Goal: Information Seeking & Learning: Learn about a topic

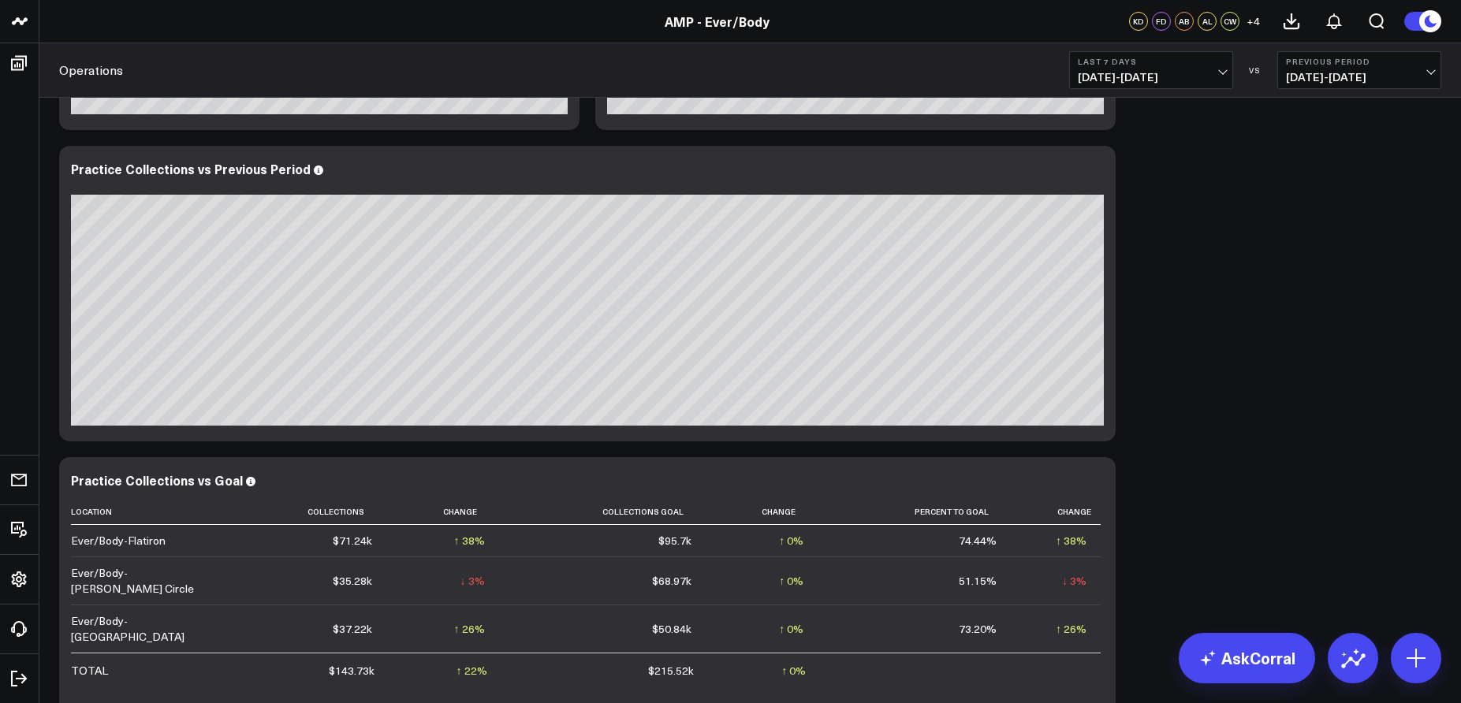
scroll to position [338, 0]
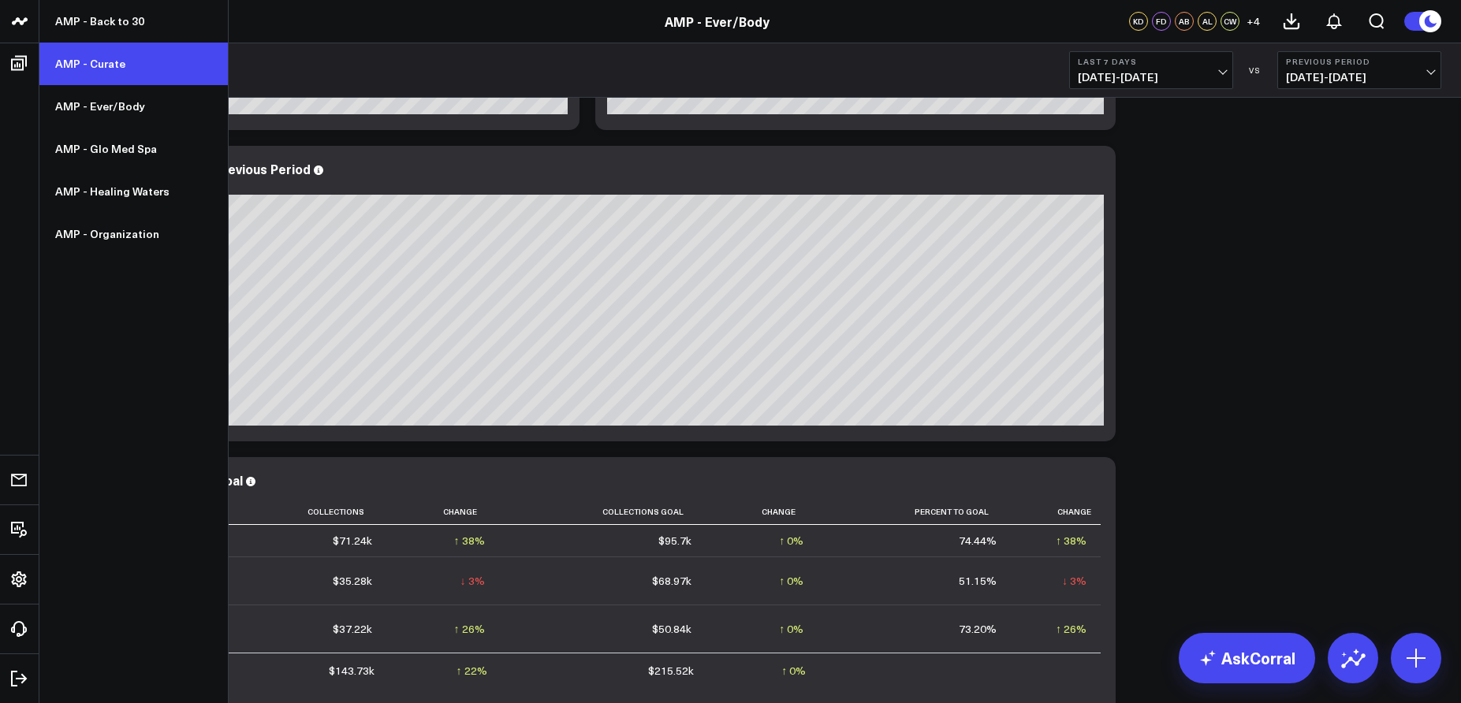
click at [80, 61] on link "AMP - Curate" at bounding box center [133, 64] width 188 height 43
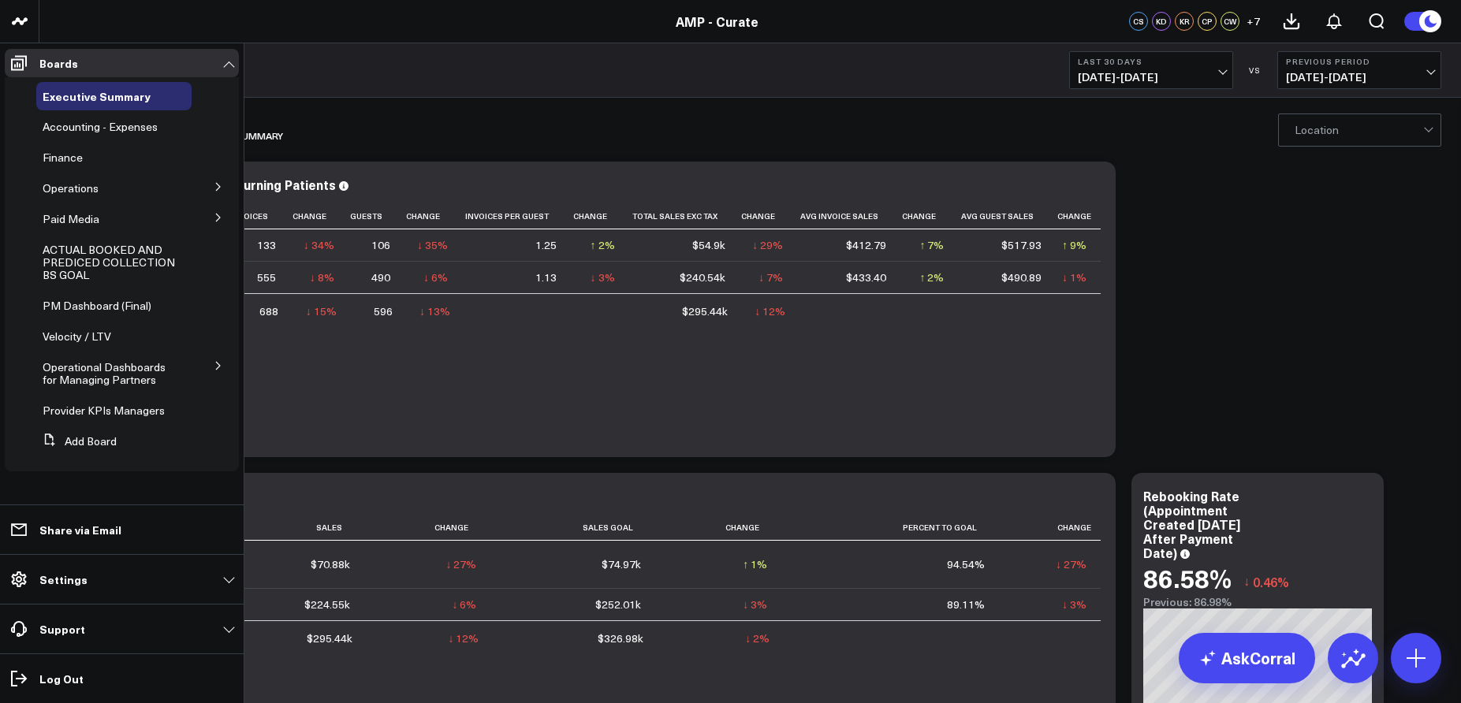
click at [215, 188] on icon at bounding box center [218, 186] width 9 height 9
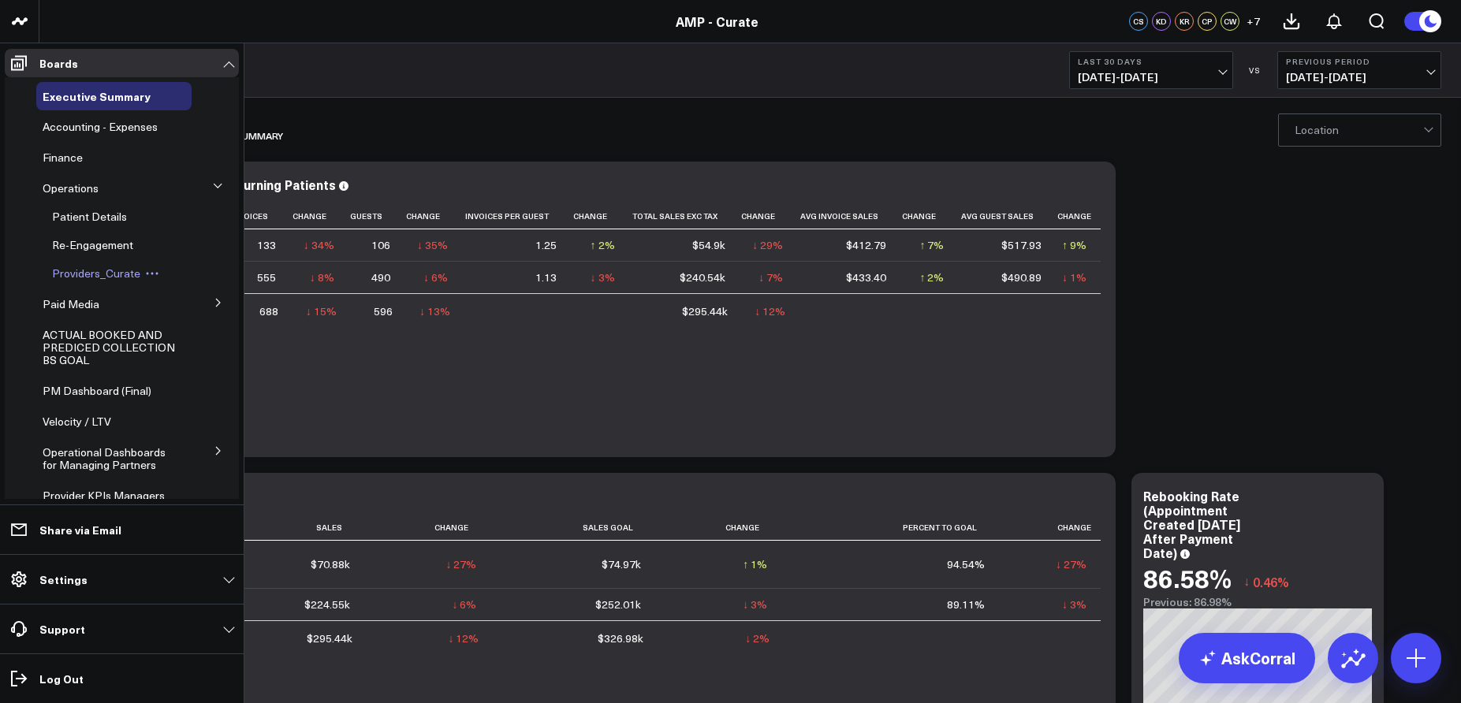
click at [103, 275] on span "Providers_Curate" at bounding box center [96, 273] width 88 height 15
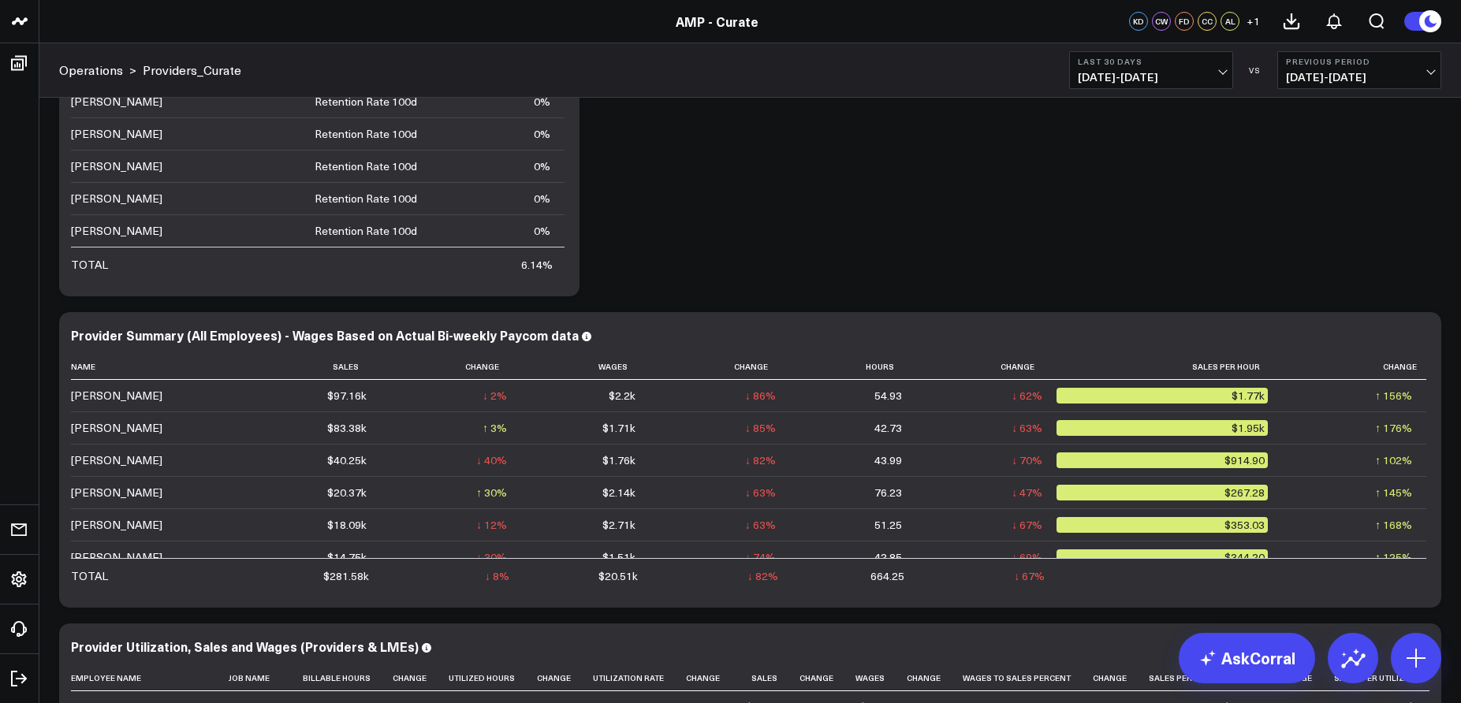
click at [1154, 65] on b "Last 30 Days" at bounding box center [1150, 61] width 147 height 9
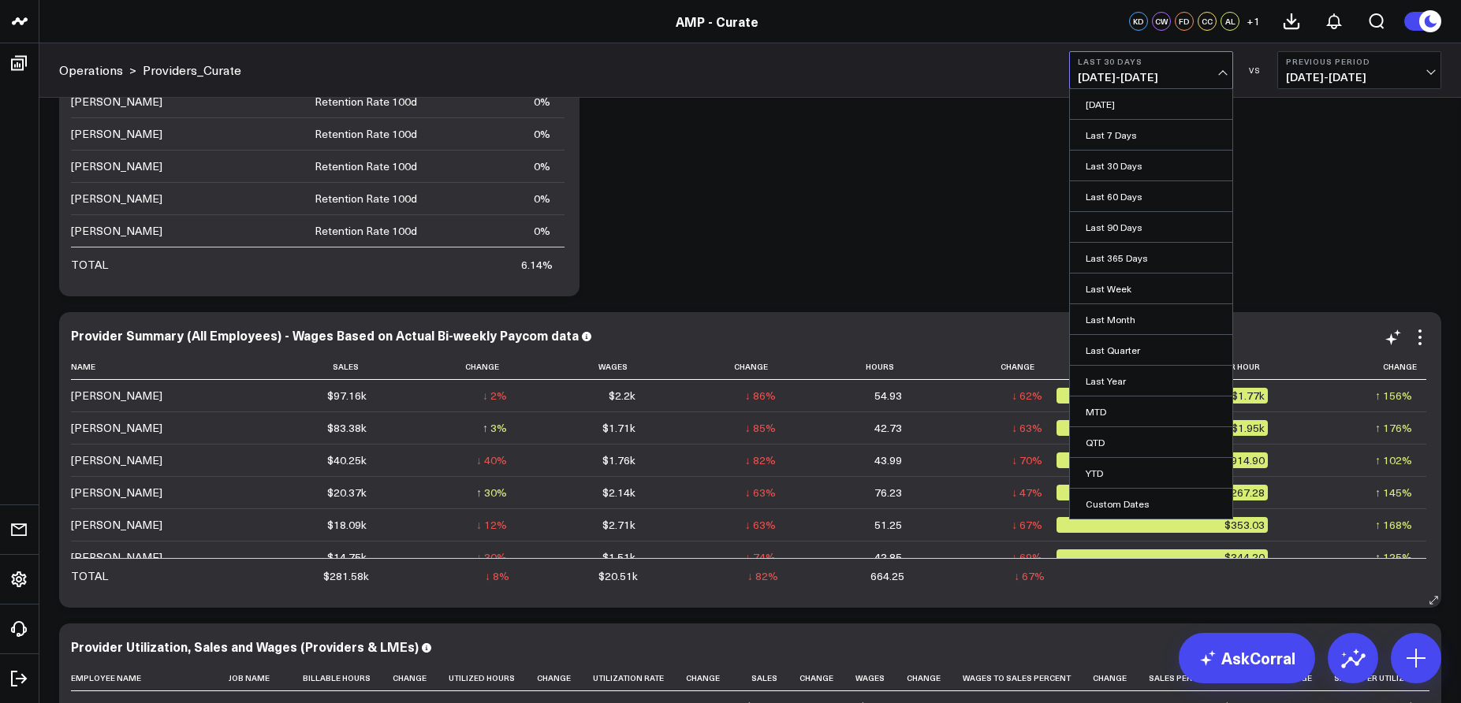
click at [1100, 469] on link "YTD" at bounding box center [1151, 473] width 162 height 30
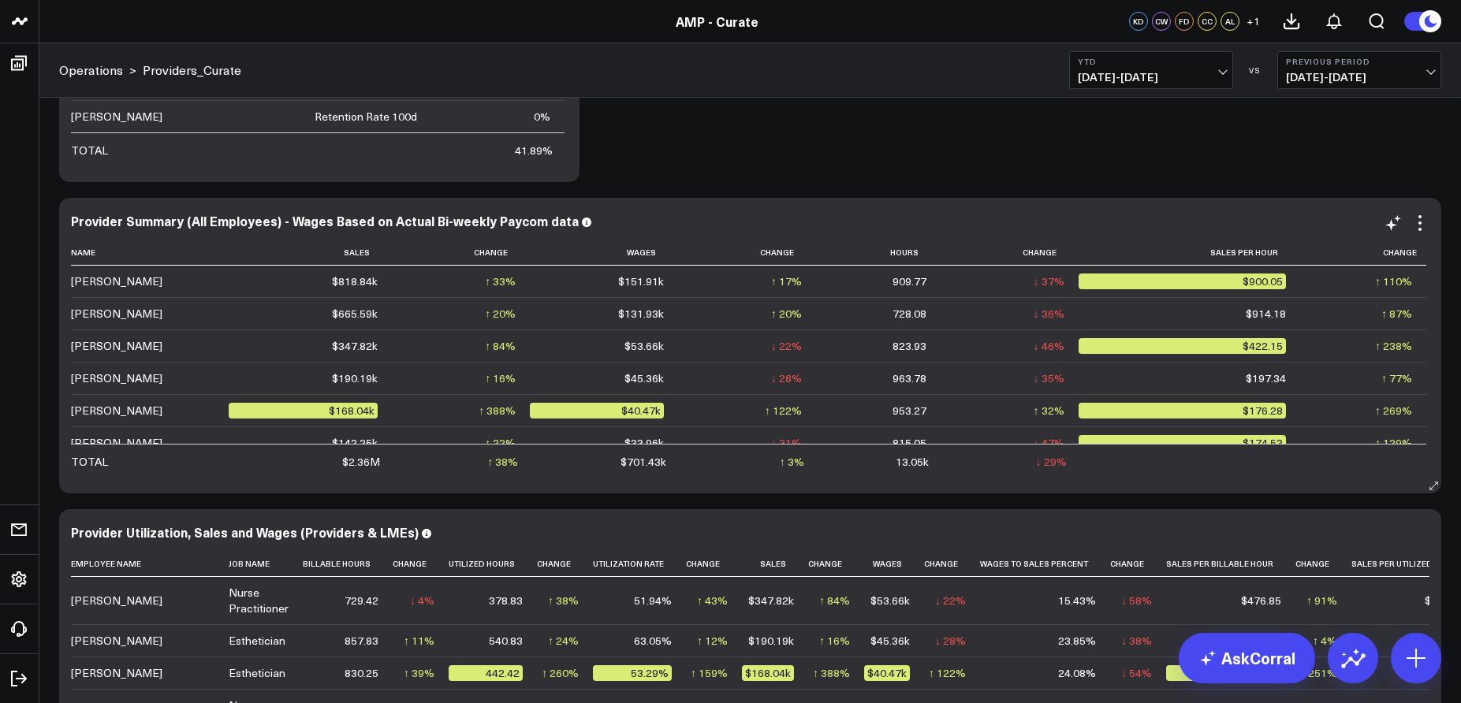
scroll to position [272, 0]
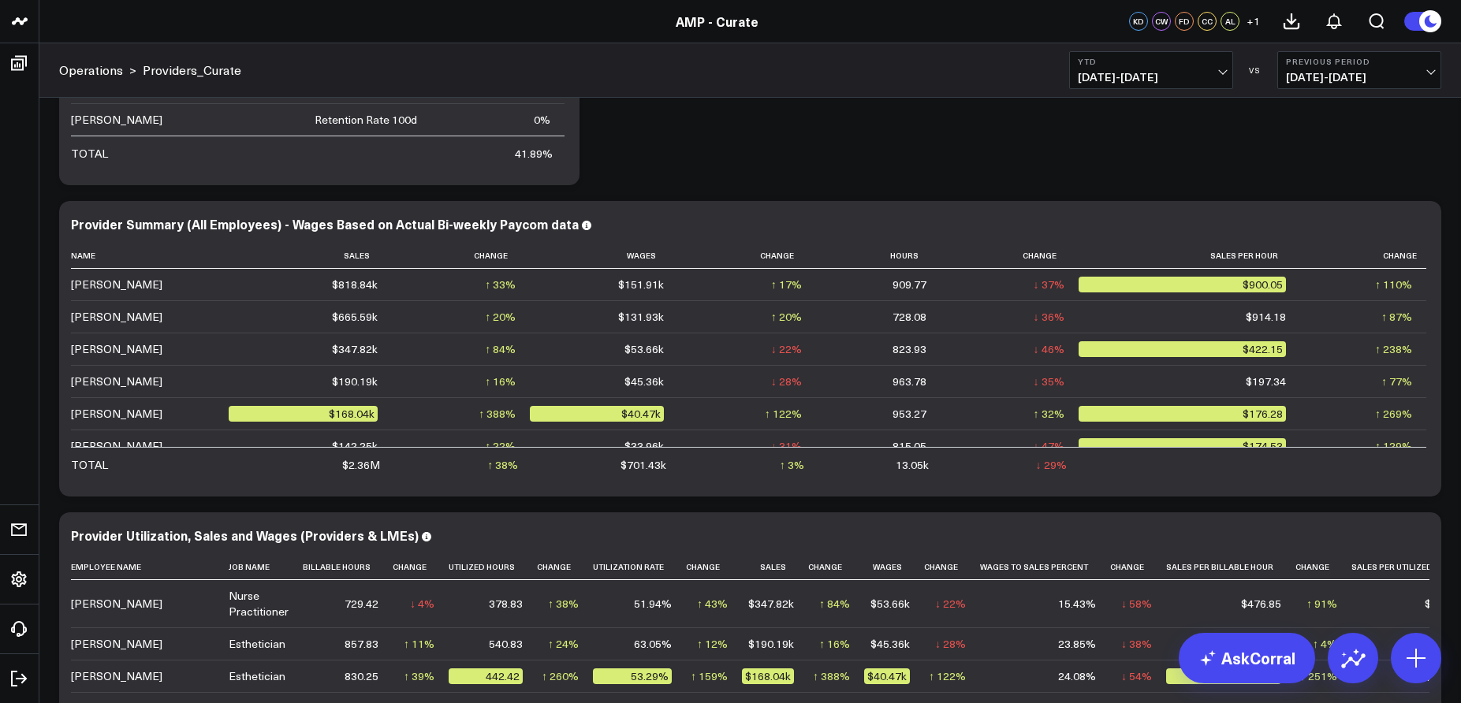
click at [1178, 79] on span "01/01/25 - 08/18/25" at bounding box center [1150, 77] width 147 height 13
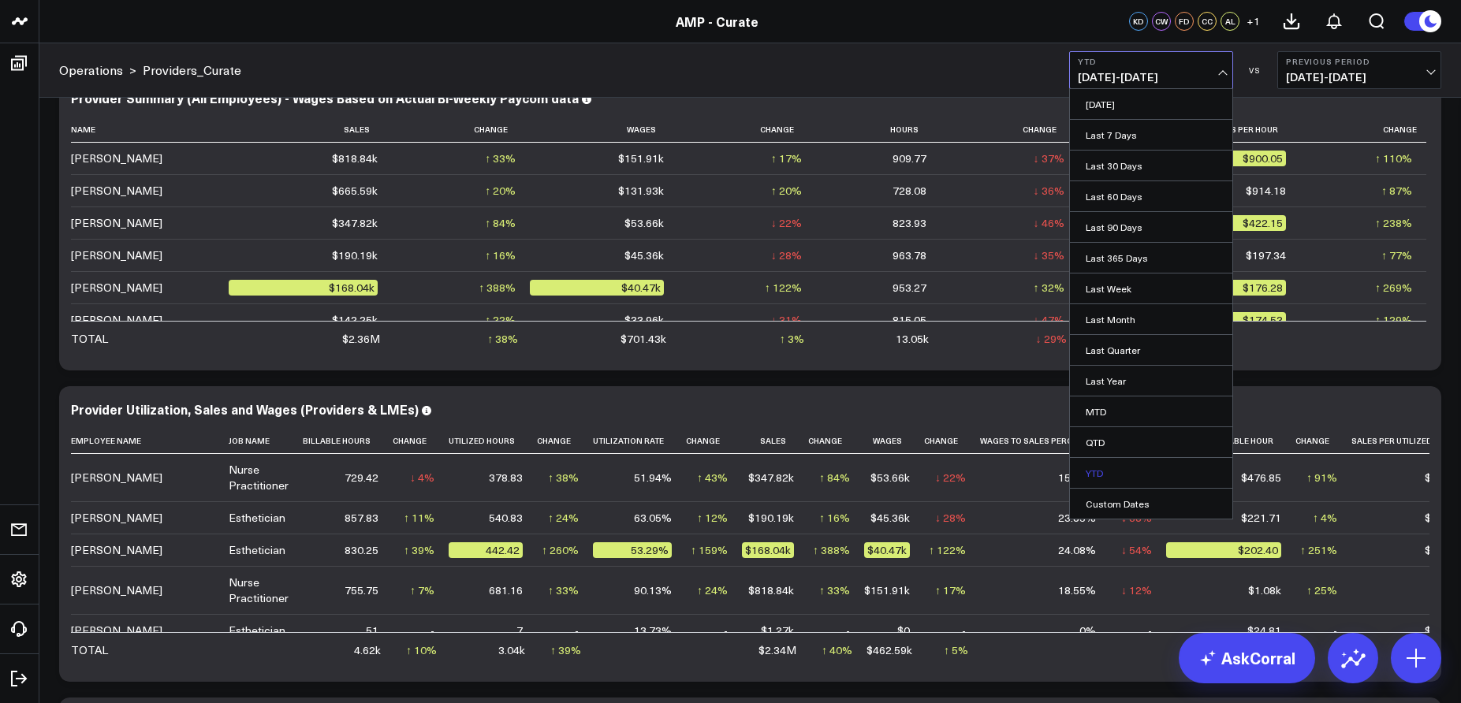
scroll to position [425, 0]
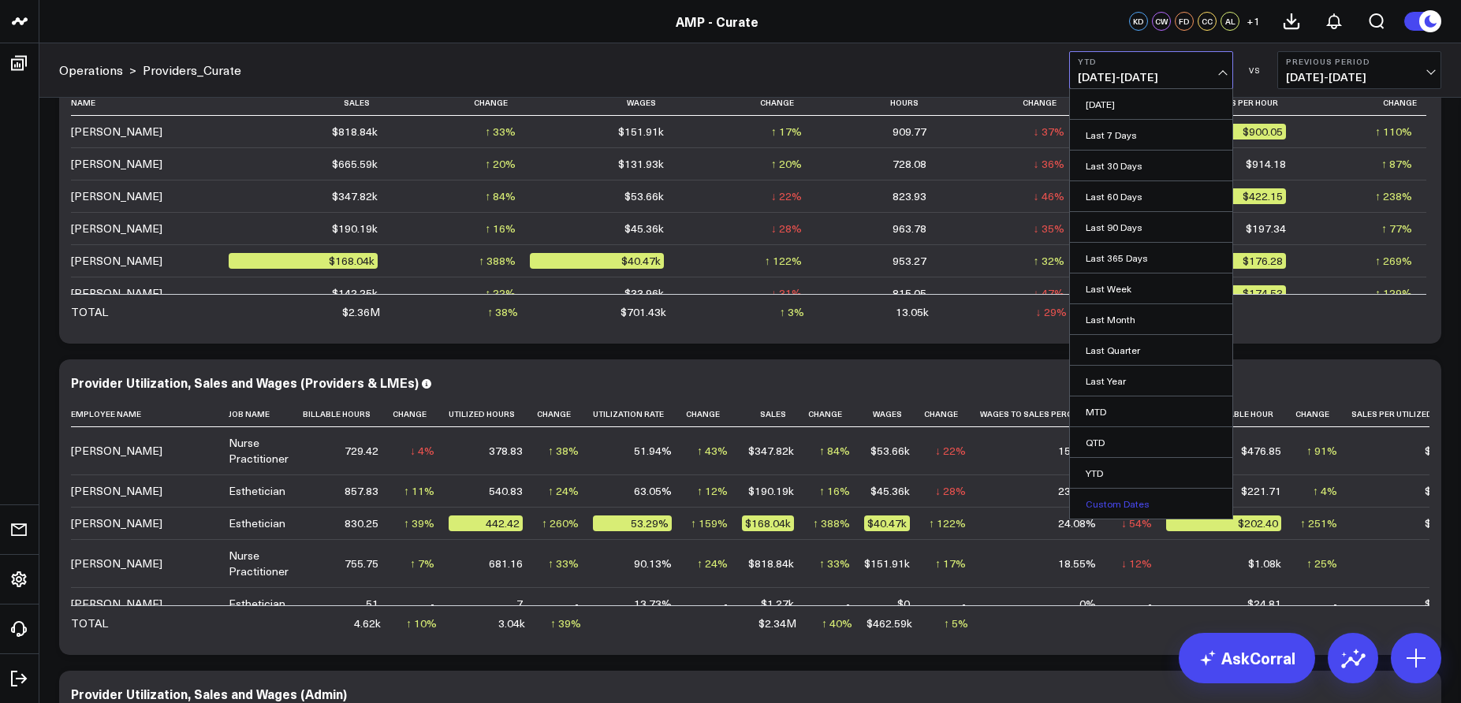
click at [1141, 502] on link "Custom Dates" at bounding box center [1151, 504] width 162 height 30
select select "7"
select select "2025"
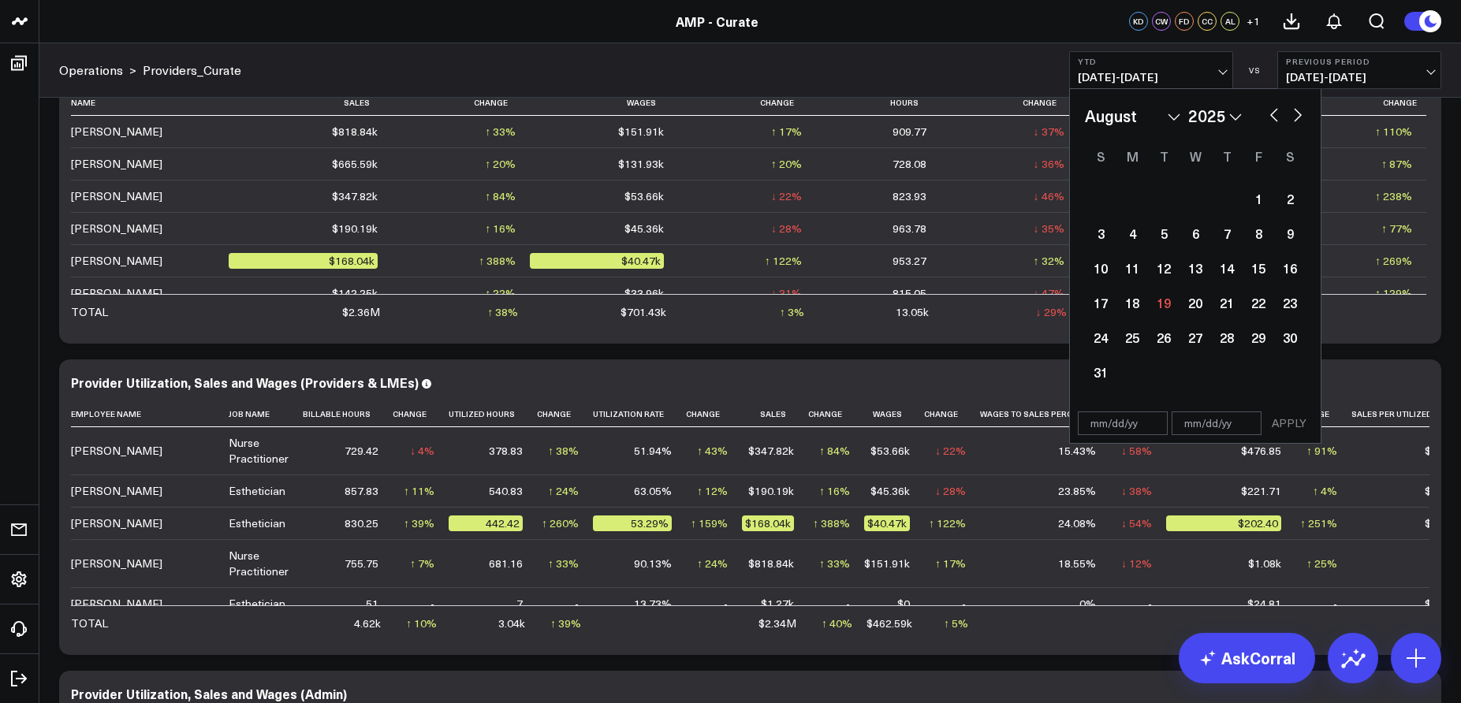
click at [1119, 119] on select "January February March April May June July August September October November De…" at bounding box center [1132, 116] width 95 height 24
select select "6"
select select "2025"
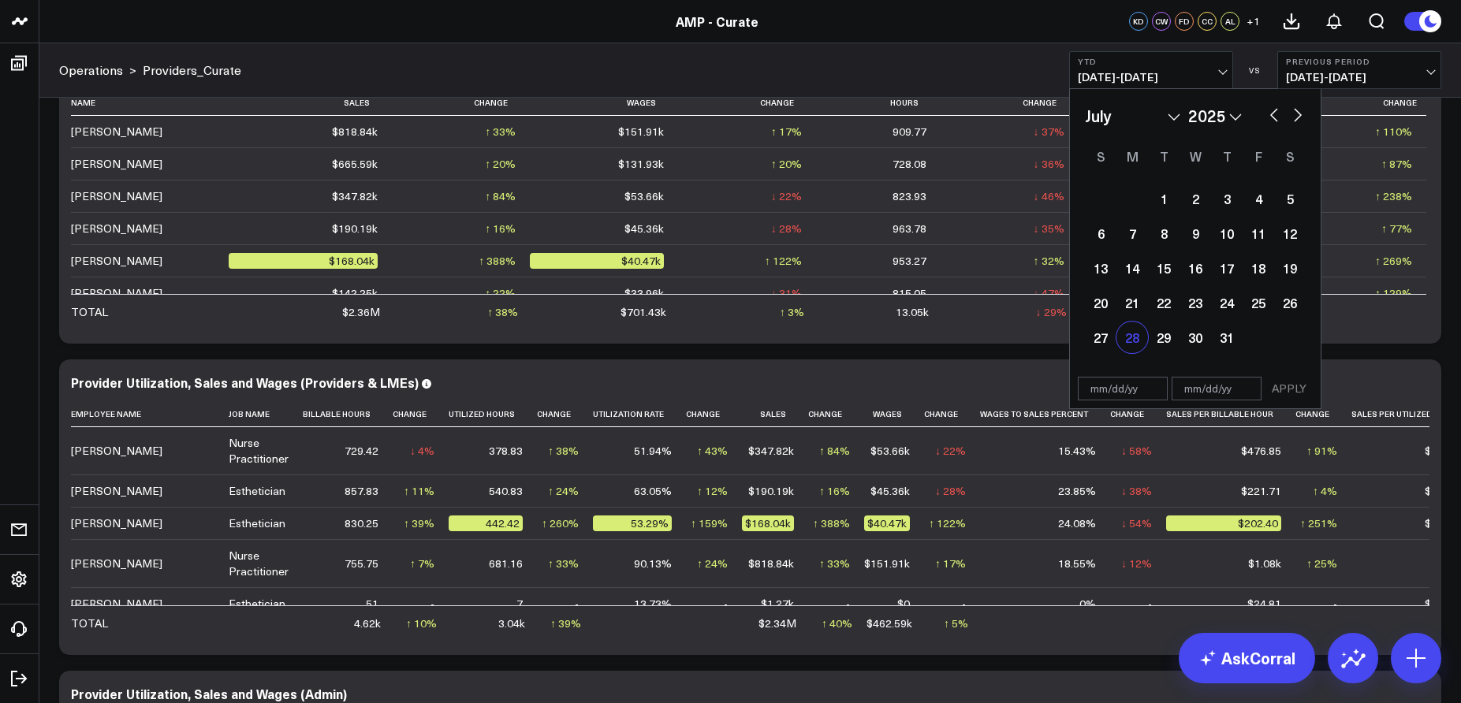
click at [1133, 348] on div "28" at bounding box center [1132, 338] width 32 height 32
type input "07/28/25"
select select "6"
select select "2025"
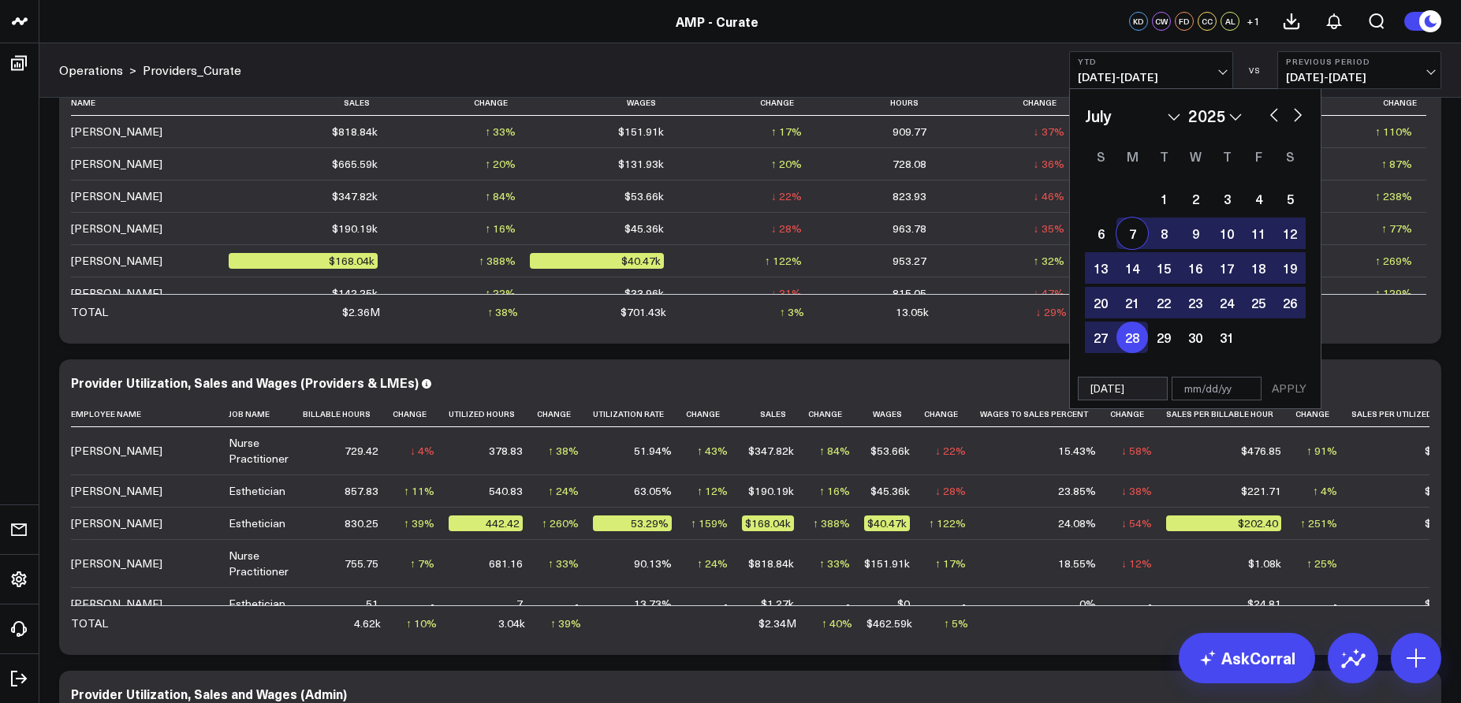
click at [1199, 114] on select "2026 2025 2024 2023 2022 2021 2020 2019 2018 2017 2016 2015 2014 2013 2012 2011…" at bounding box center [1215, 116] width 54 height 24
select select "6"
select select "2024"
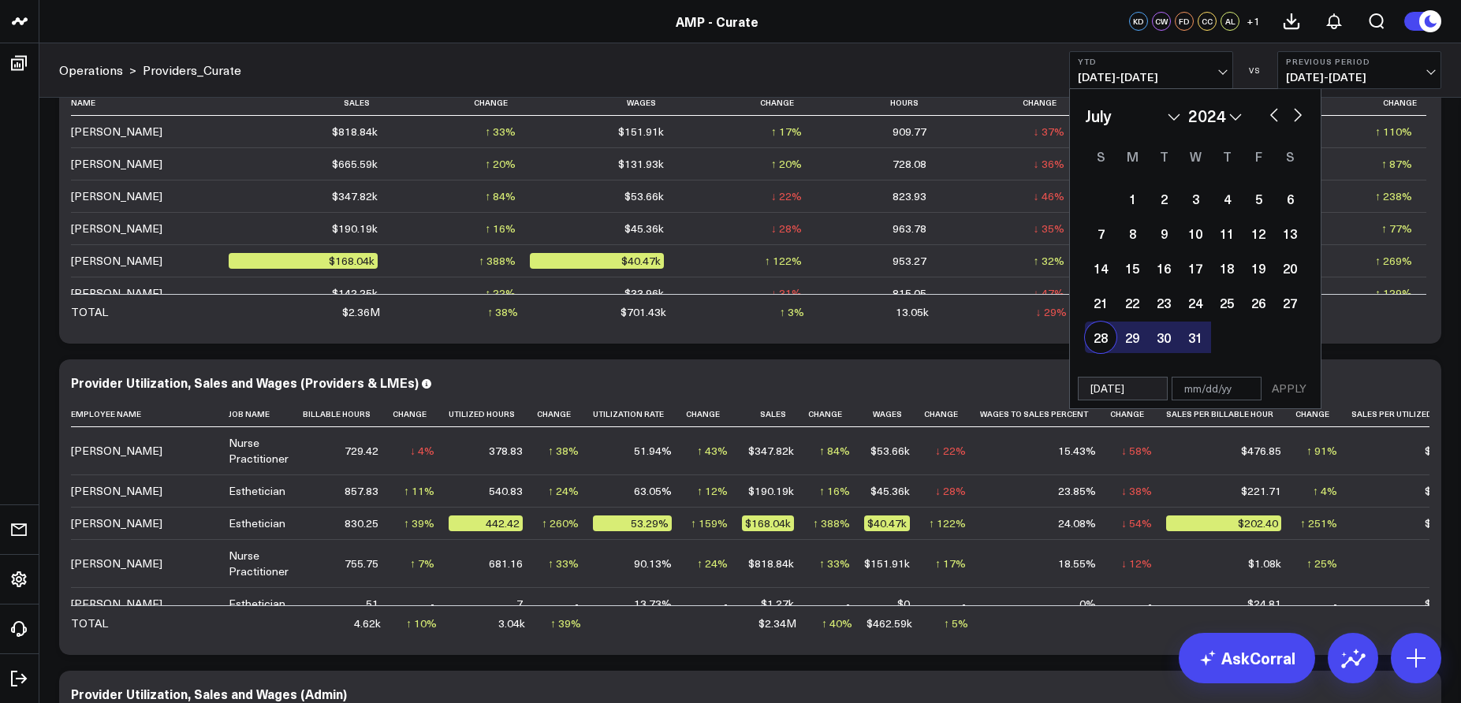
click at [1100, 345] on div "28" at bounding box center [1101, 338] width 32 height 32
type input "07/28/24"
type input "07/28/25"
select select "6"
select select "2024"
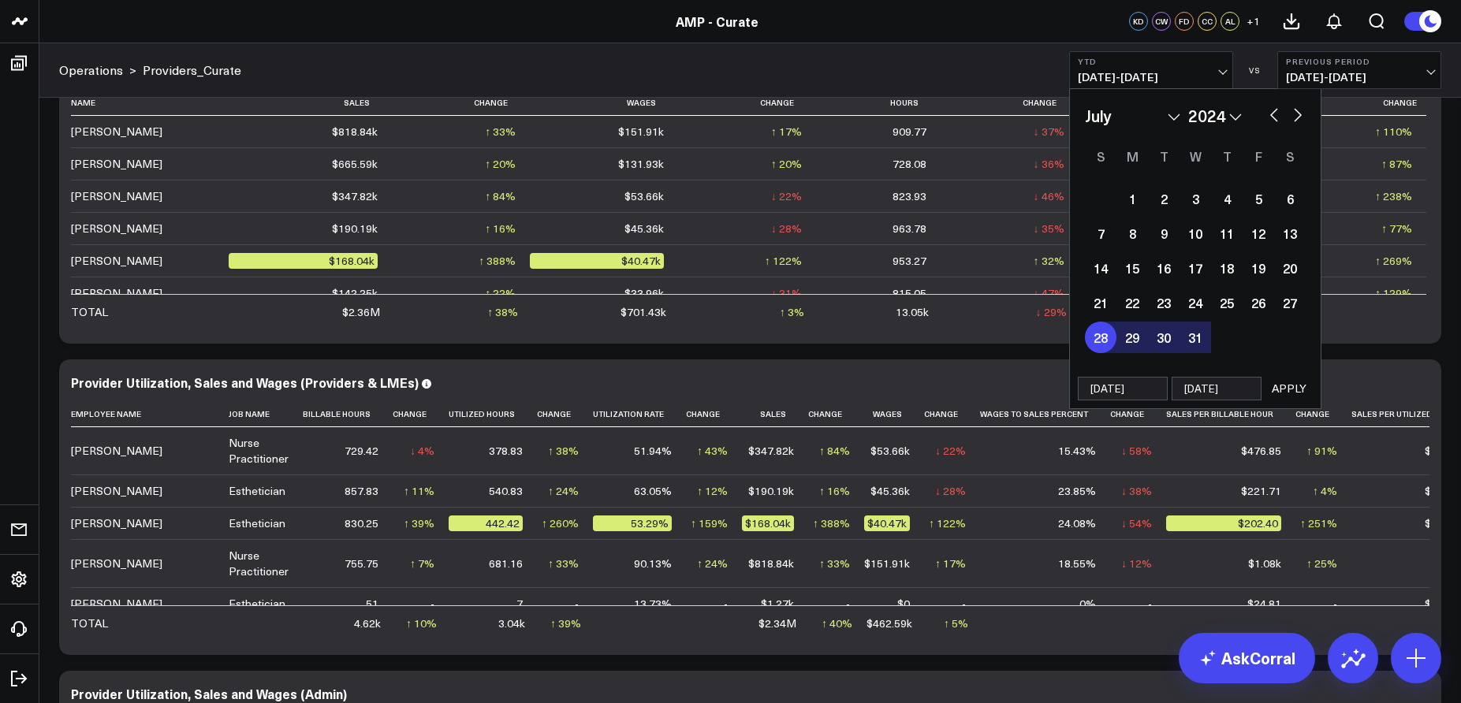
click at [1103, 125] on select "January February March April May June July August September October November De…" at bounding box center [1132, 116] width 95 height 24
select select "7"
select select "2024"
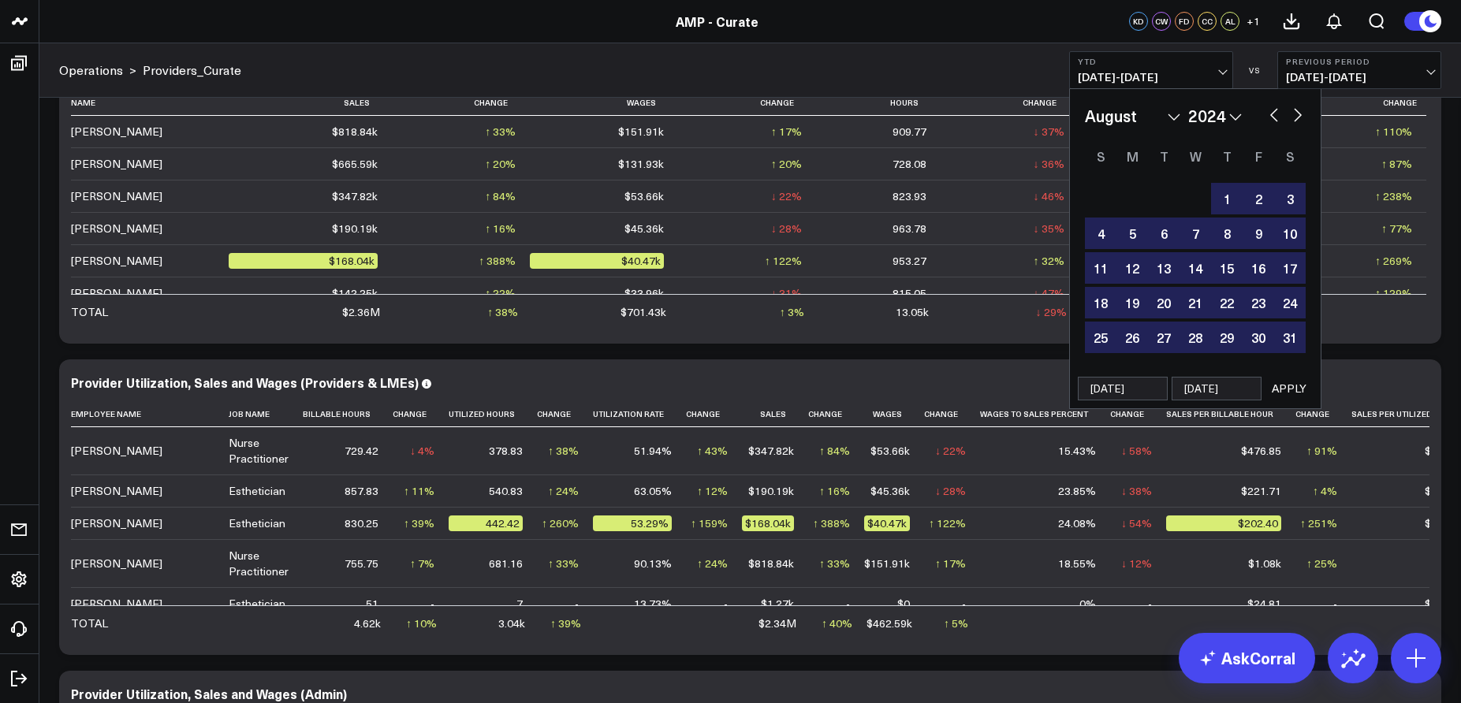
click at [1237, 119] on select "2026 2025 2024 2023 2022 2021 2020 2019 2018 2017 2016 2015 2014 2013 2012 2011…" at bounding box center [1215, 116] width 54 height 24
select select "7"
select select "2025"
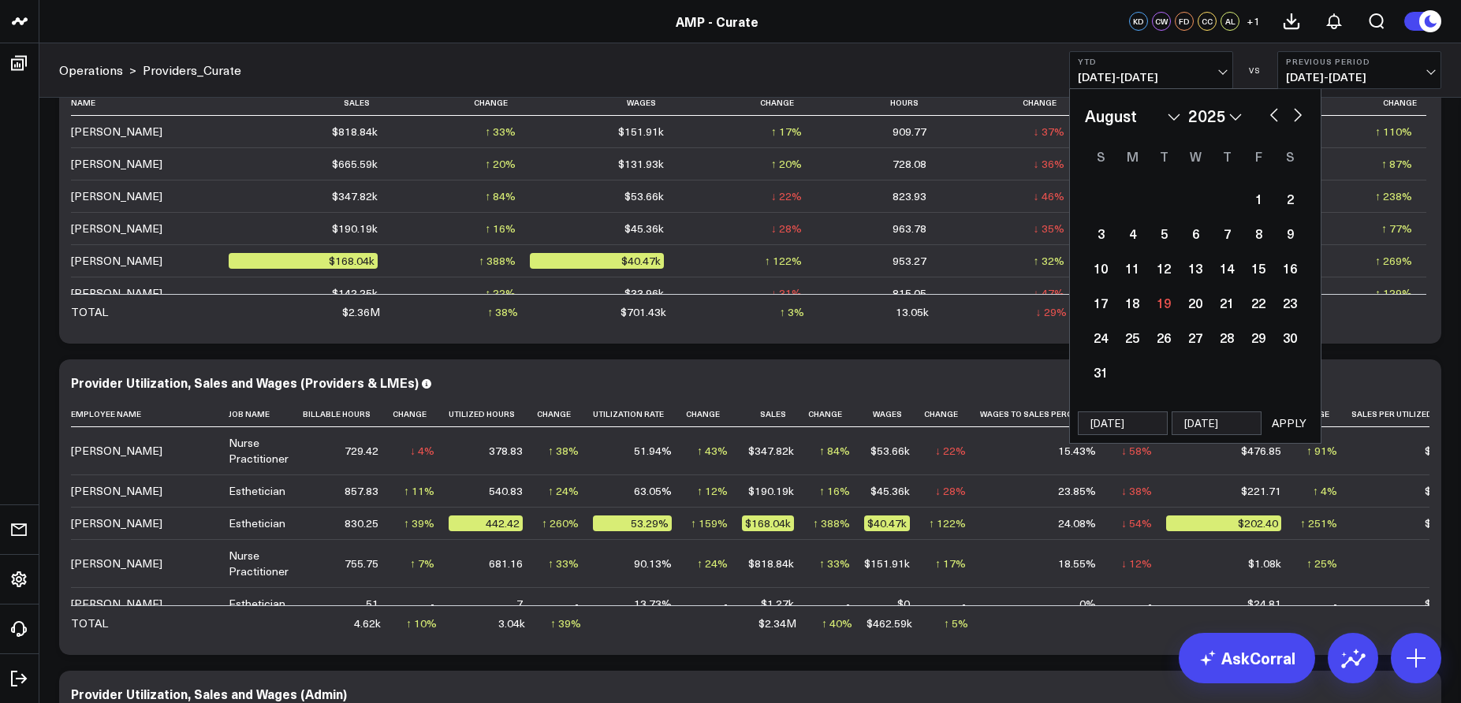
click at [1133, 118] on select "January February March April May June July August September October November De…" at bounding box center [1132, 116] width 95 height 24
click at [1226, 233] on div "7" at bounding box center [1227, 234] width 32 height 32
type input "08/07/25"
select select "7"
select select "2025"
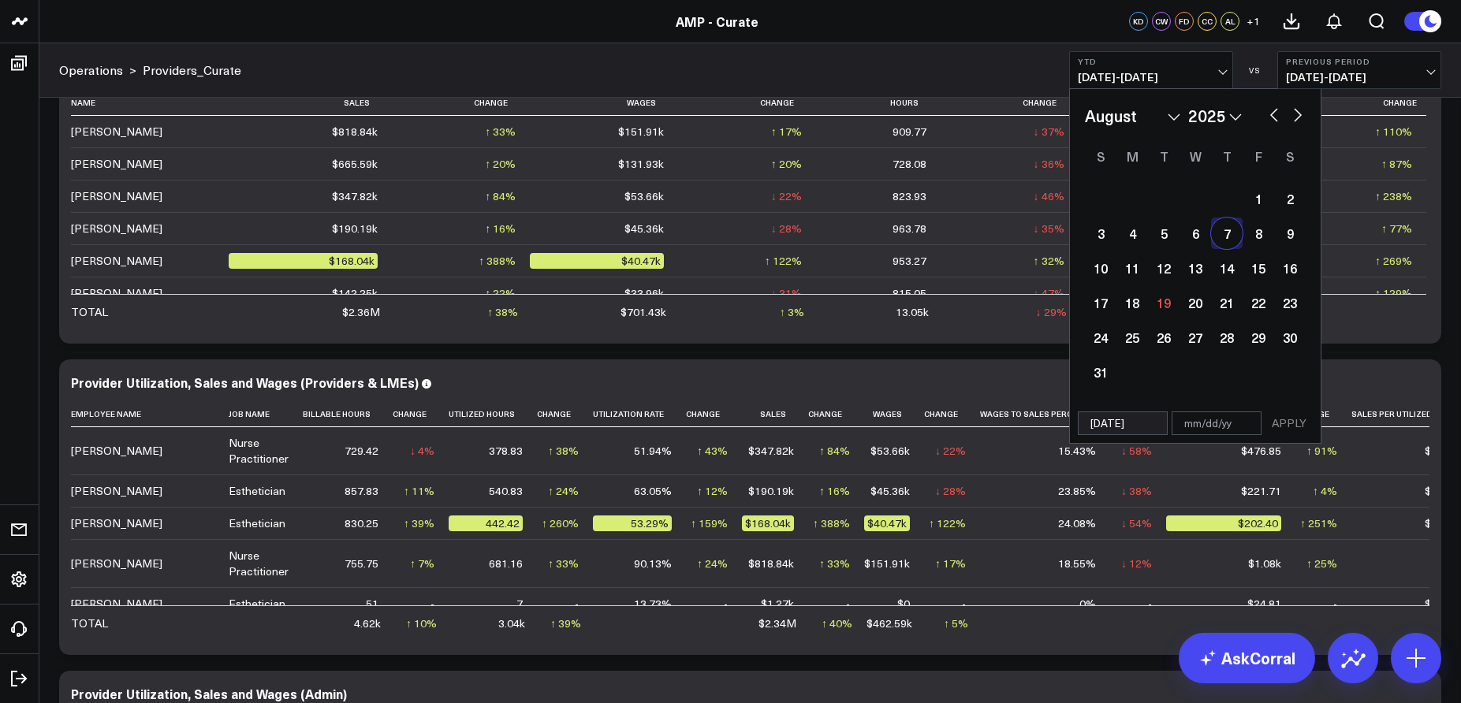
click at [1218, 126] on select "2026 2025 2024 2023 2022 2021 2020 2019 2018 2017 2016 2015 2014 2013 2012 2011…" at bounding box center [1215, 116] width 54 height 24
select select "7"
select select "2024"
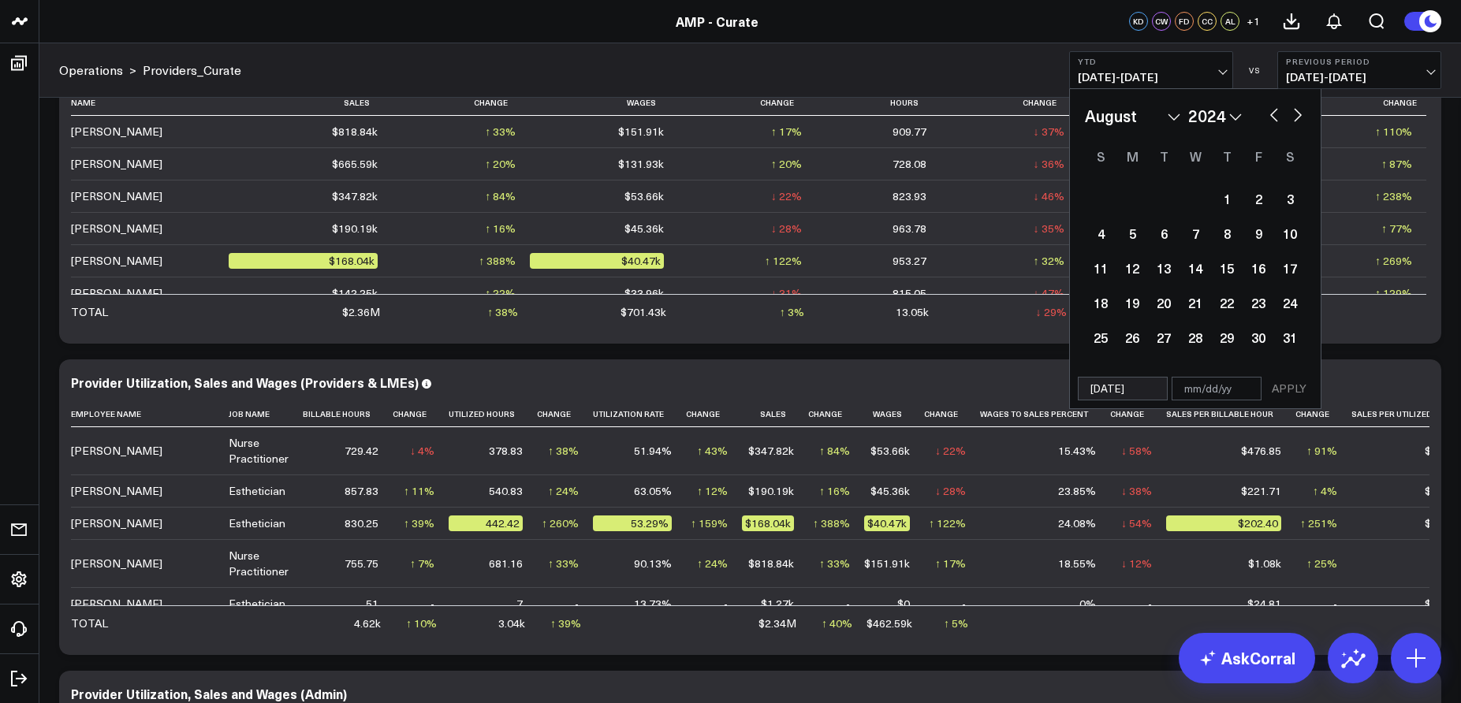
click at [1131, 122] on select "January February March April May June July August September October November De…" at bounding box center [1132, 116] width 95 height 24
select select "6"
select select "2024"
click at [1106, 340] on div "28" at bounding box center [1101, 338] width 32 height 32
type input "07/28/24"
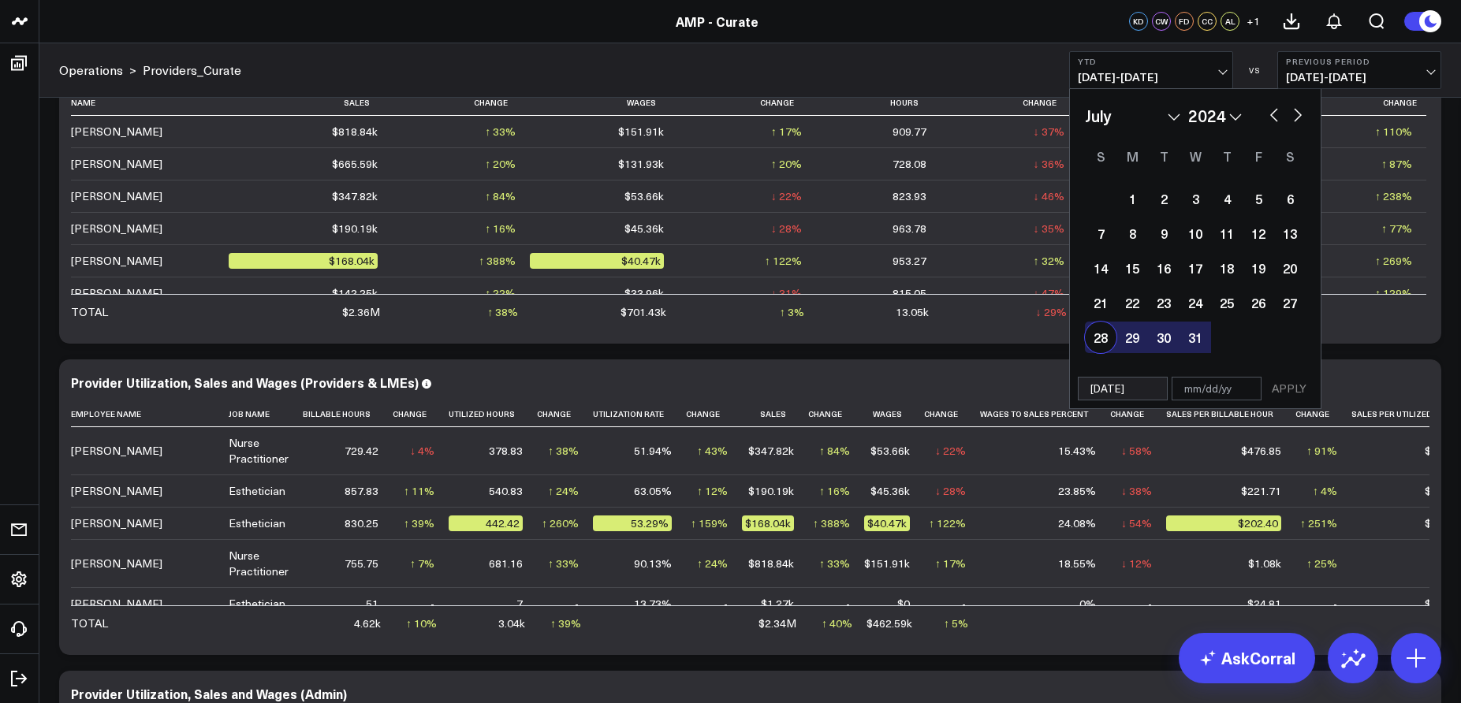
type input "08/07/25"
select select "6"
select select "2024"
click at [1302, 115] on button "button" at bounding box center [1297, 113] width 16 height 19
select select "7"
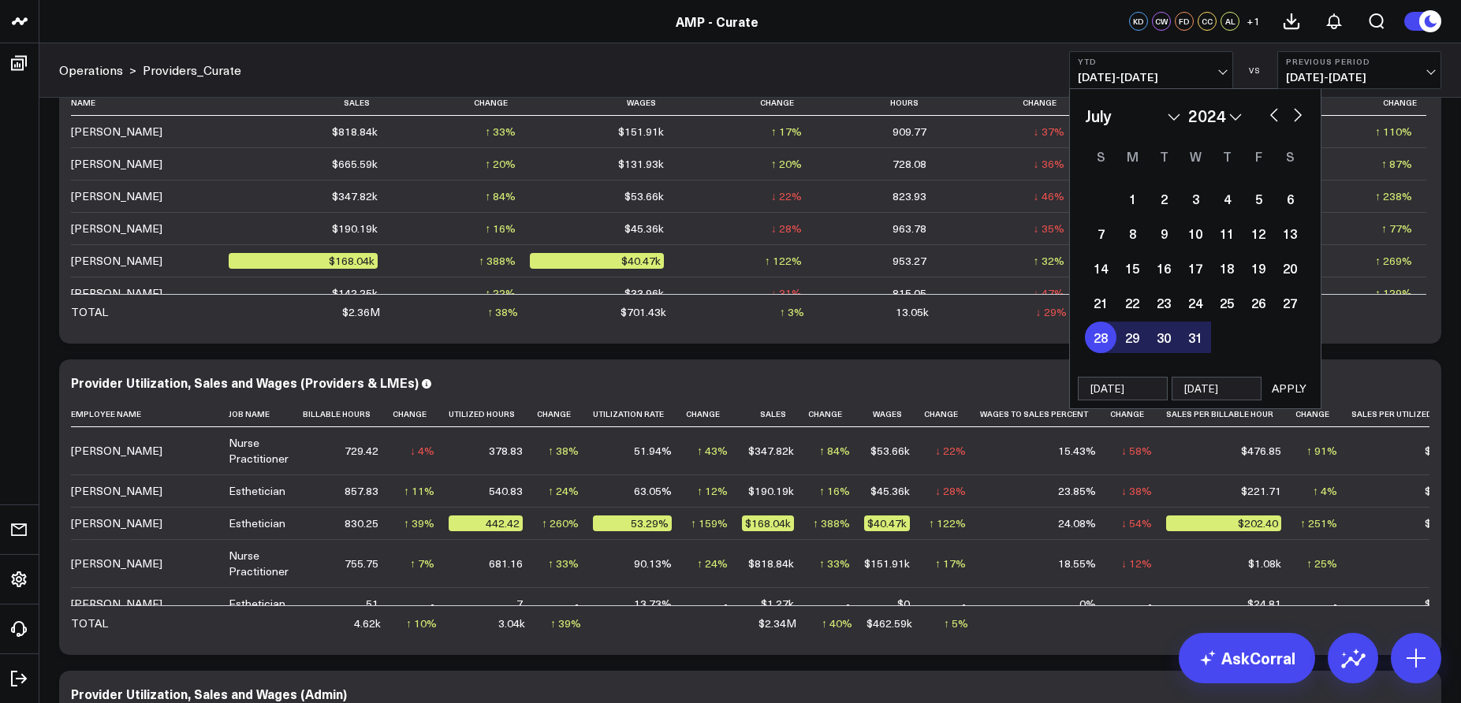
select select "2024"
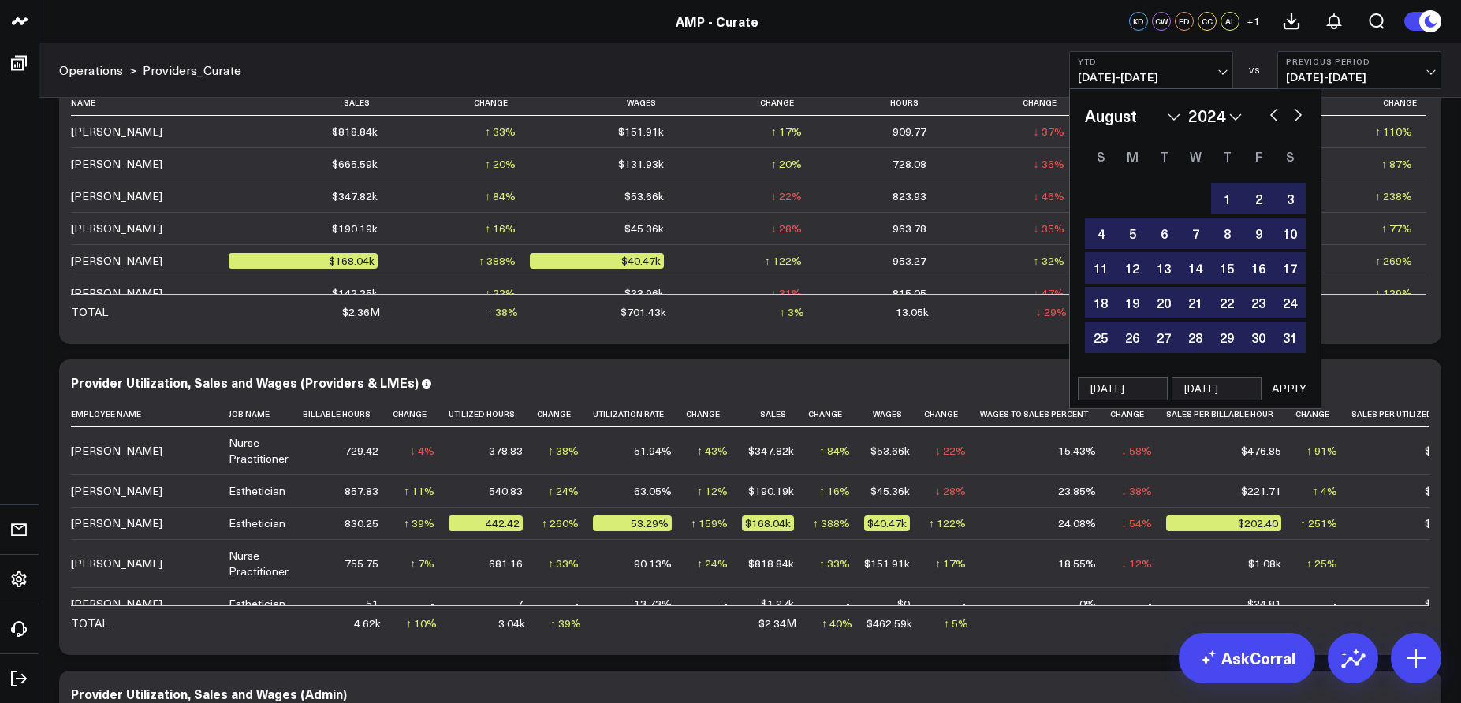
click at [1300, 116] on button "button" at bounding box center [1297, 113] width 16 height 19
select select "8"
select select "2024"
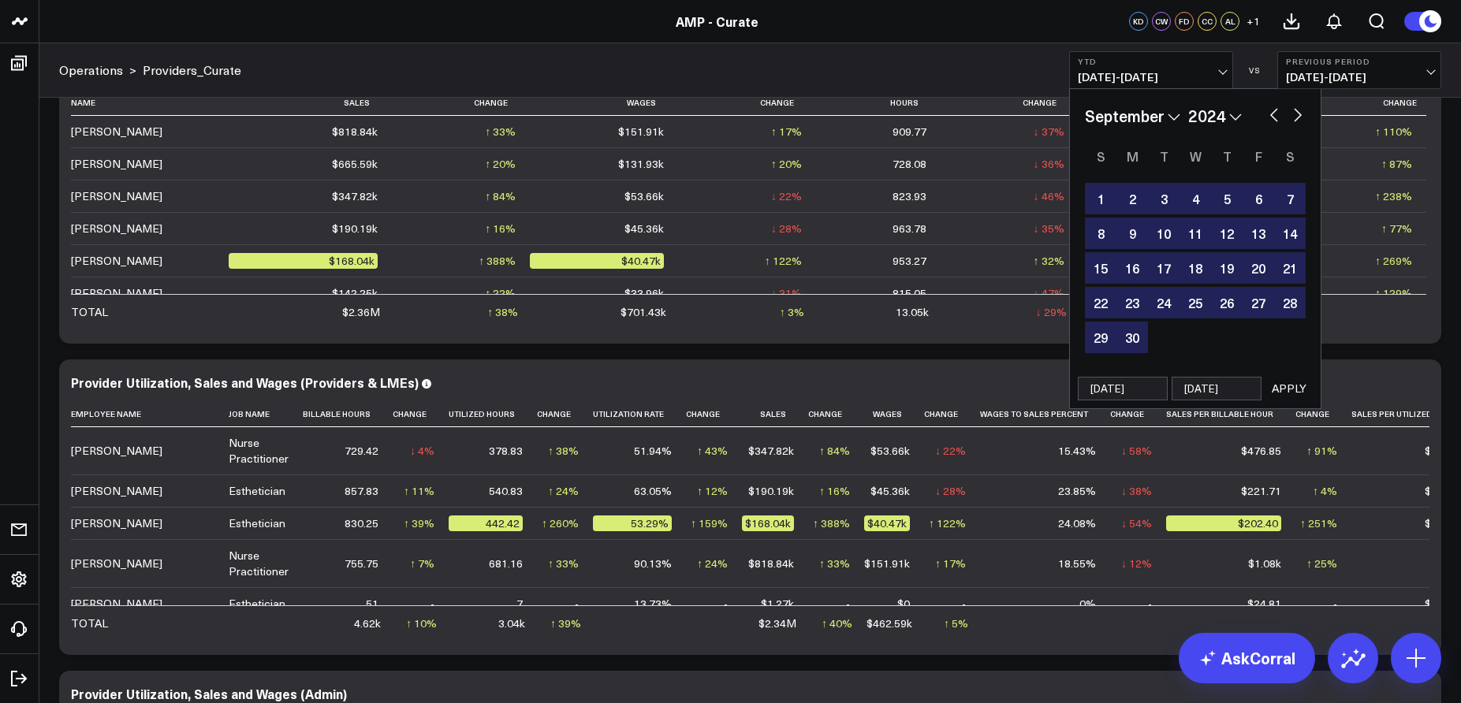
click at [1300, 116] on button "button" at bounding box center [1297, 113] width 16 height 19
select select "10"
select select "2024"
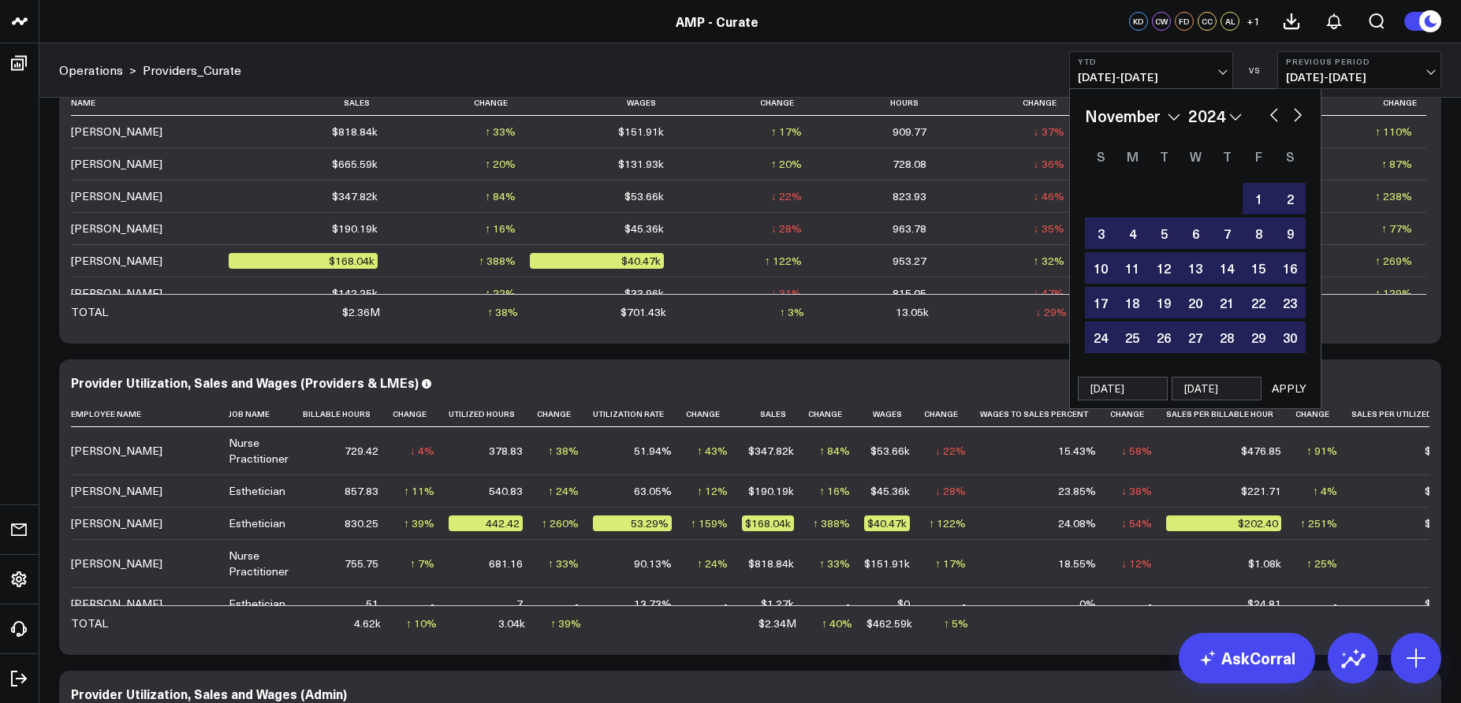
click at [1282, 389] on button "APPLY" at bounding box center [1288, 389] width 47 height 24
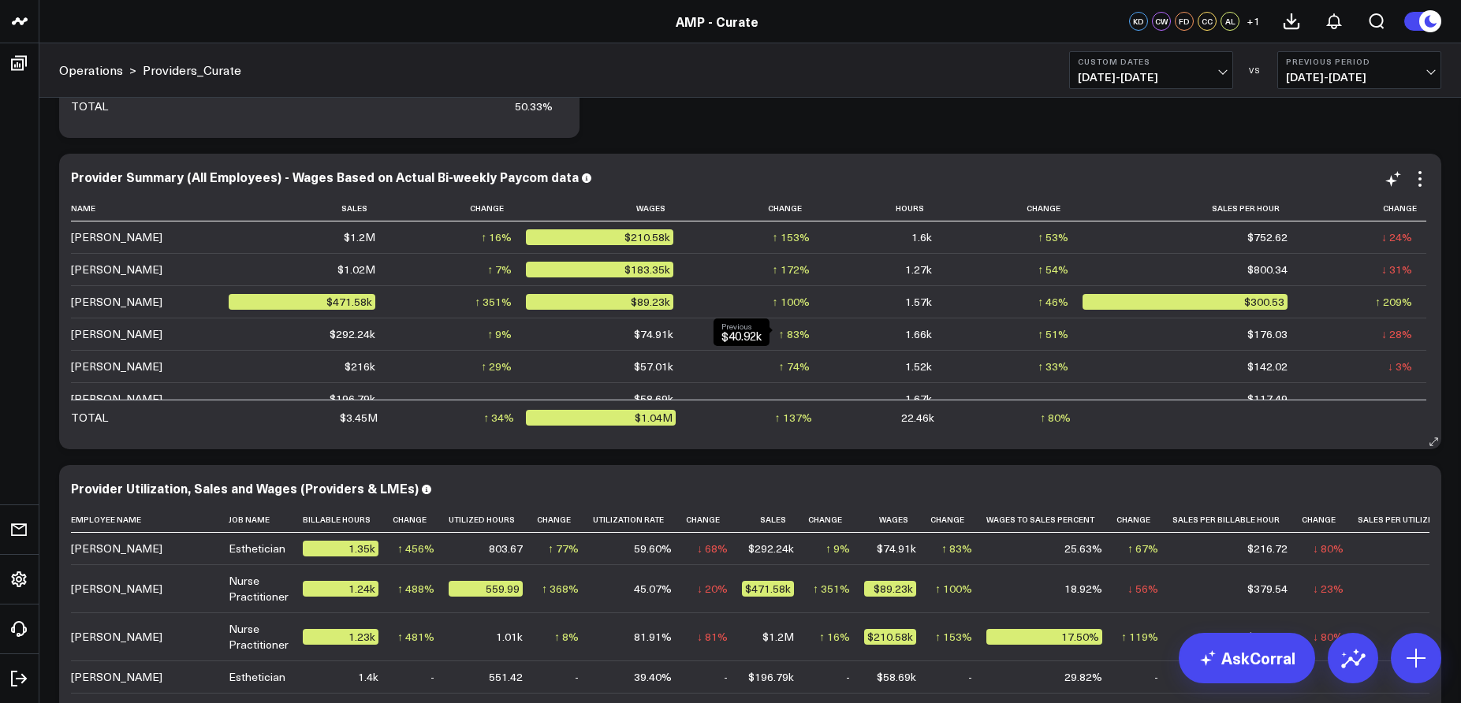
scroll to position [318, 0]
click at [1184, 76] on span "07/28/24 - 08/07/25" at bounding box center [1150, 77] width 147 height 13
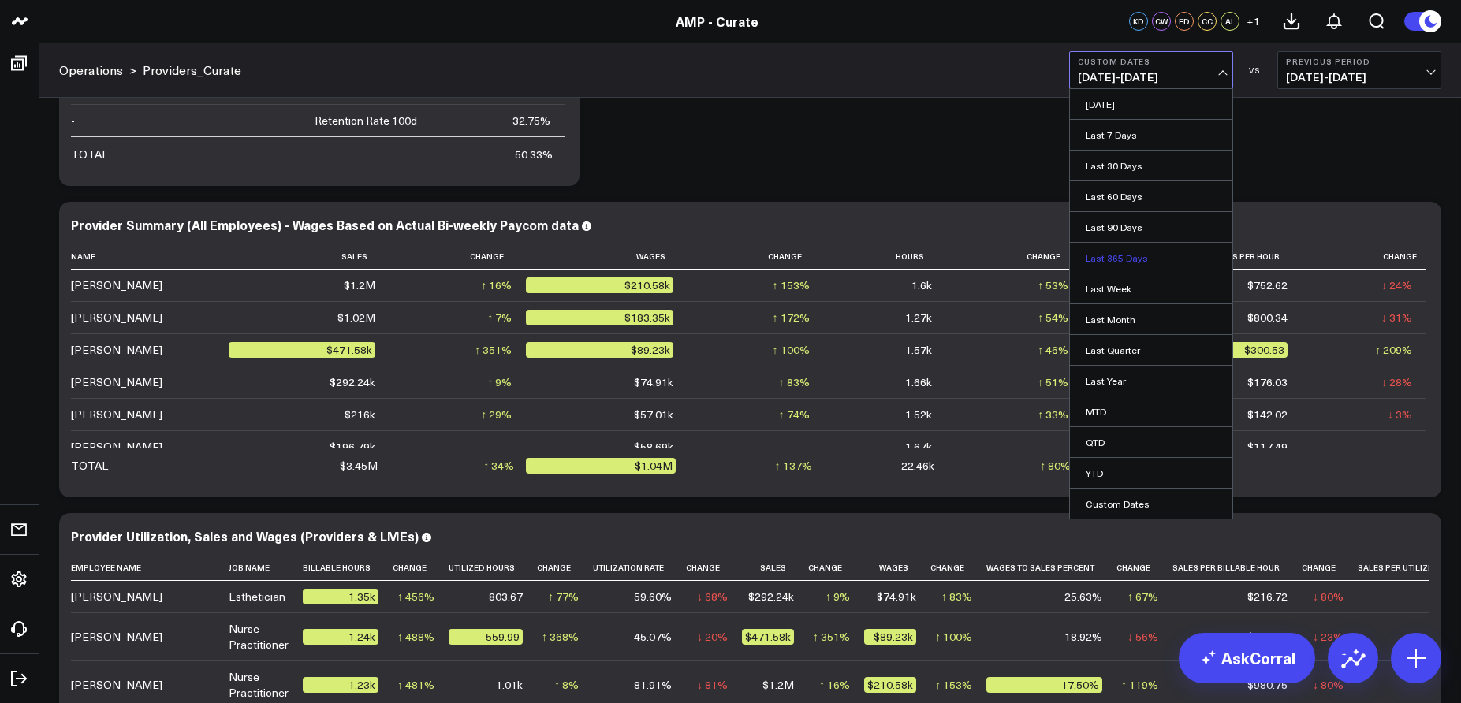
scroll to position [258, 0]
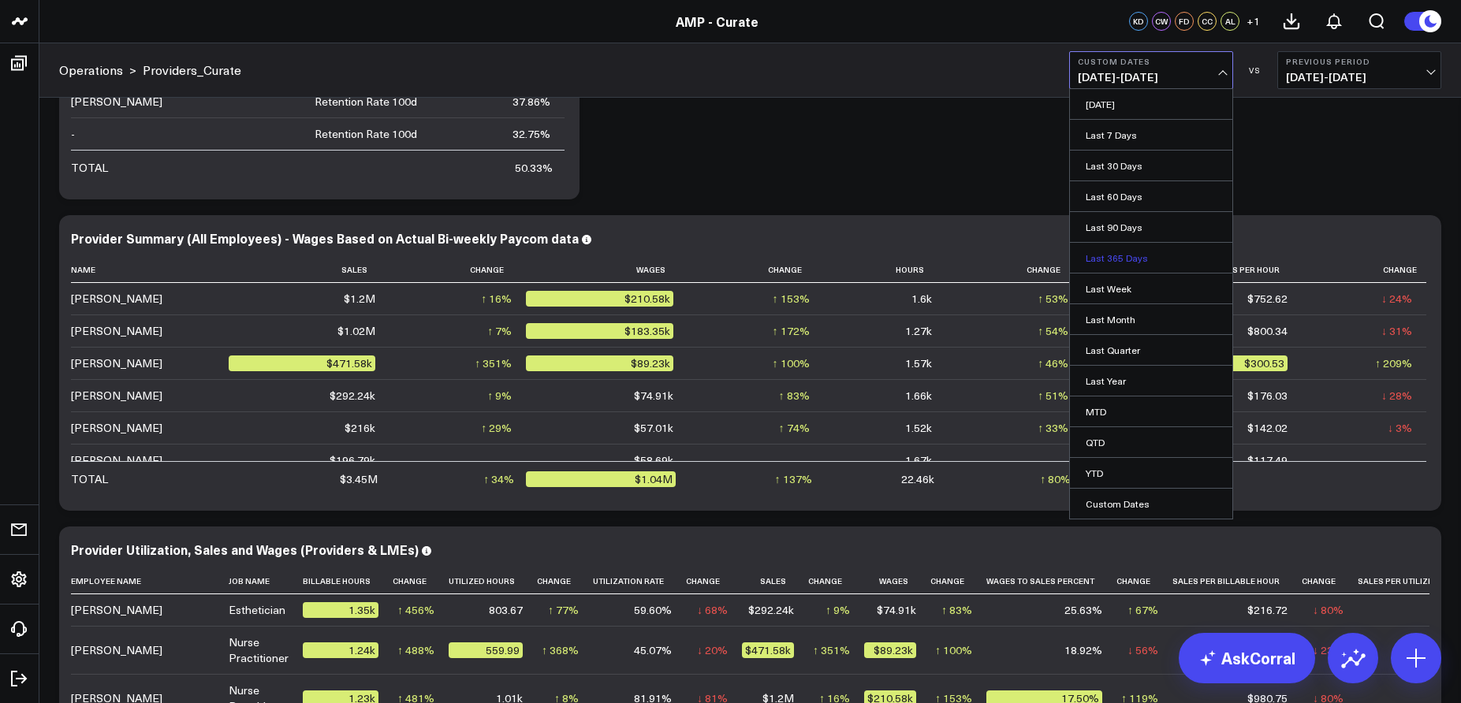
click at [1148, 252] on link "Last 365 Days" at bounding box center [1151, 258] width 162 height 30
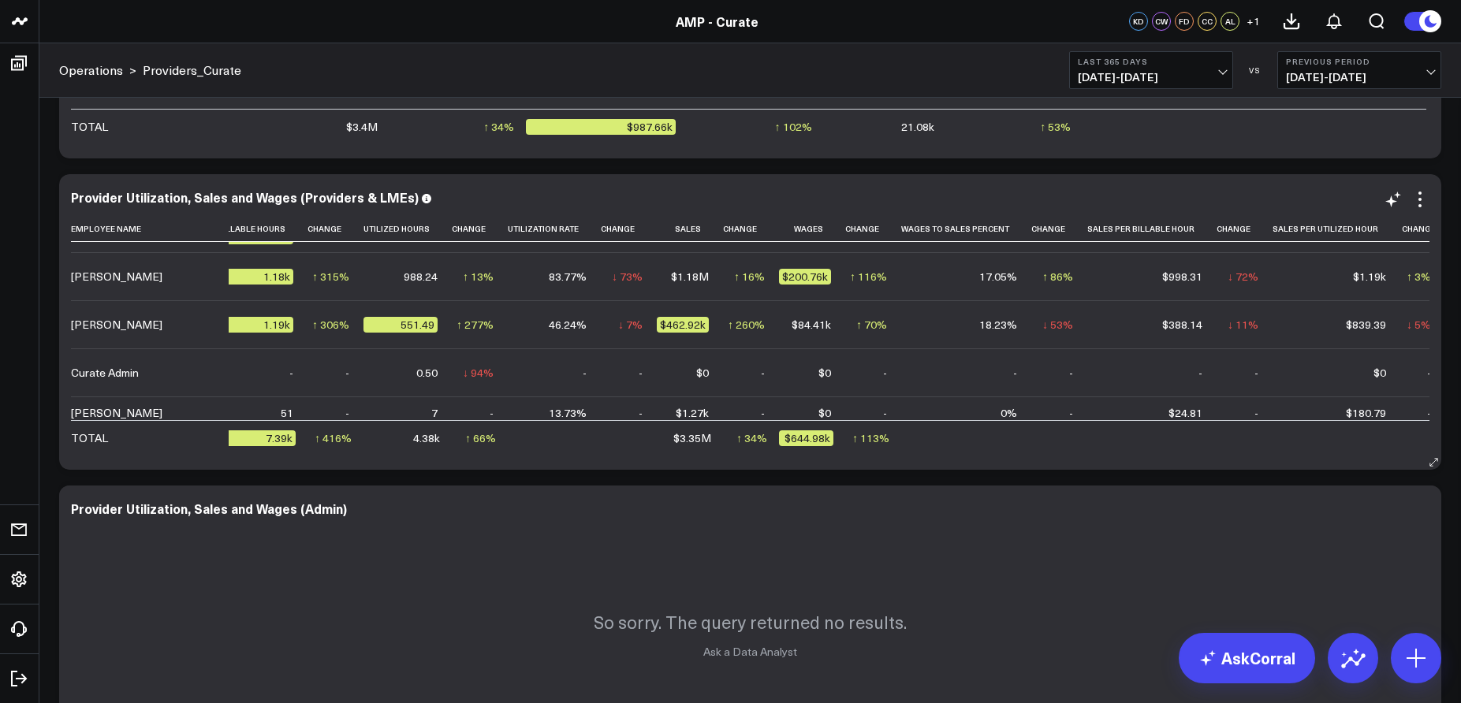
scroll to position [0, 85]
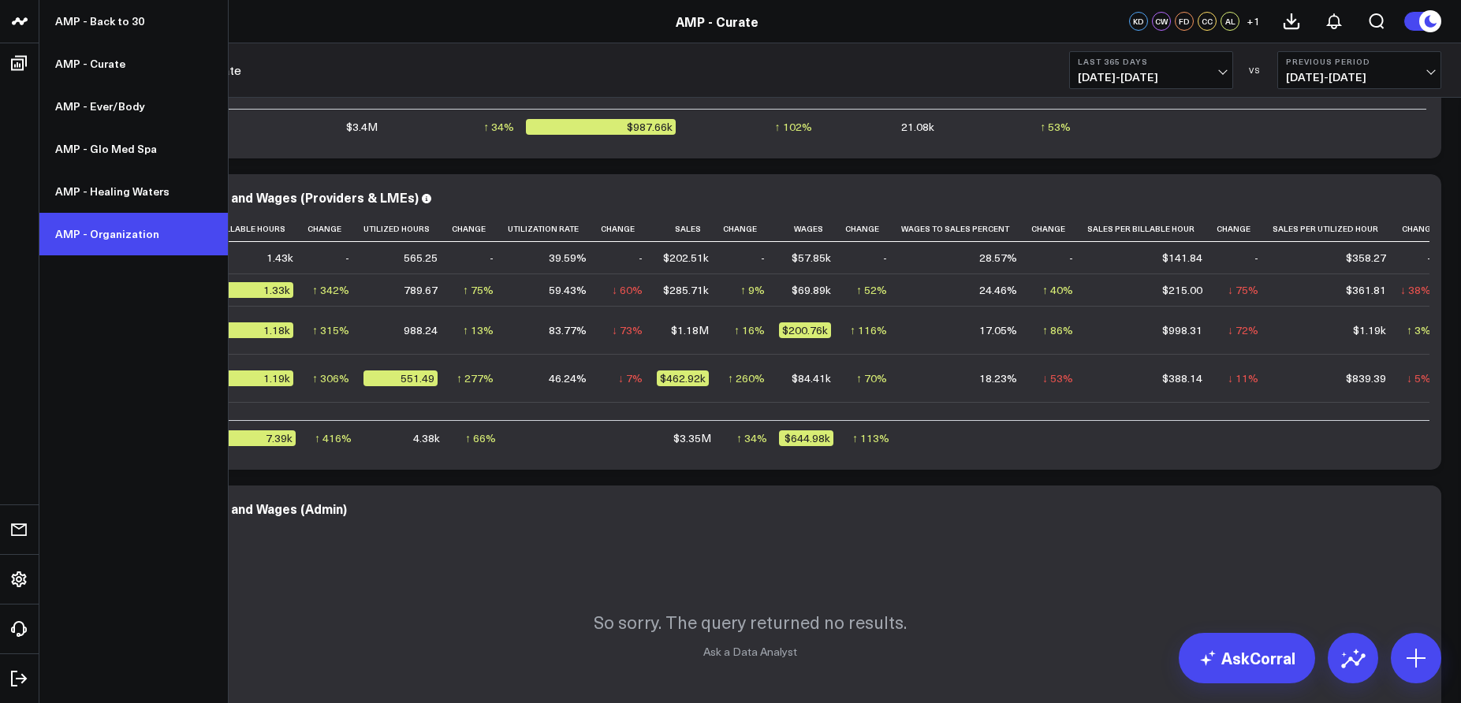
click at [121, 245] on link "AMP - Organization" at bounding box center [133, 234] width 188 height 43
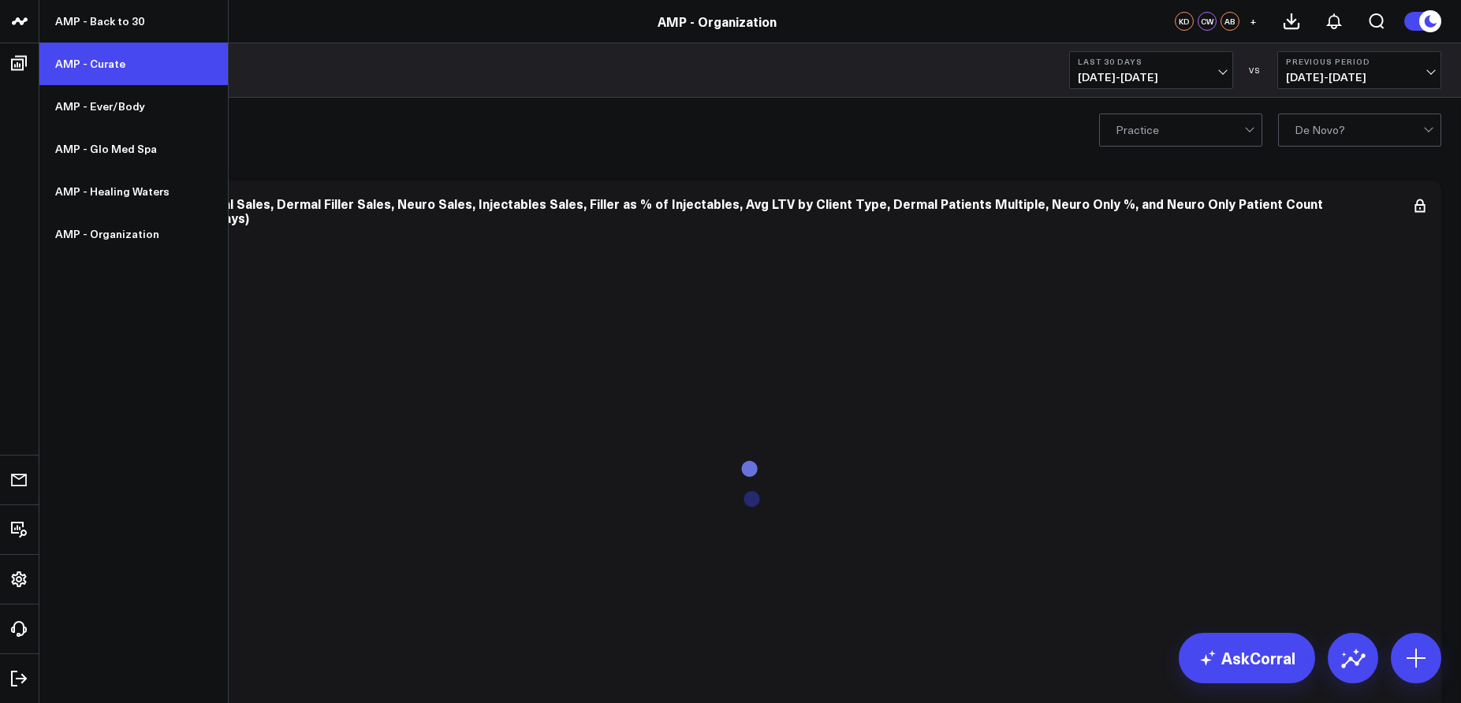
click at [118, 73] on link "AMP - Curate" at bounding box center [133, 64] width 188 height 43
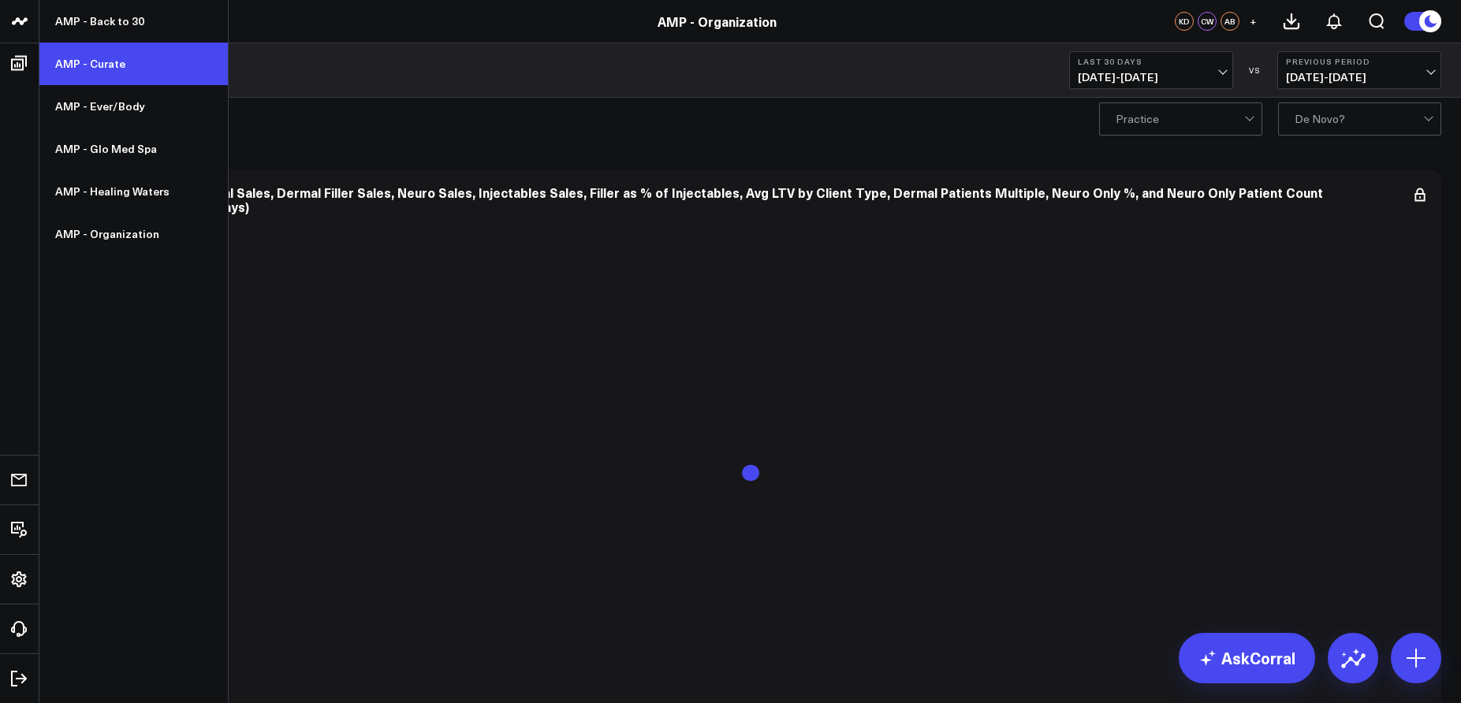
scroll to position [14, 0]
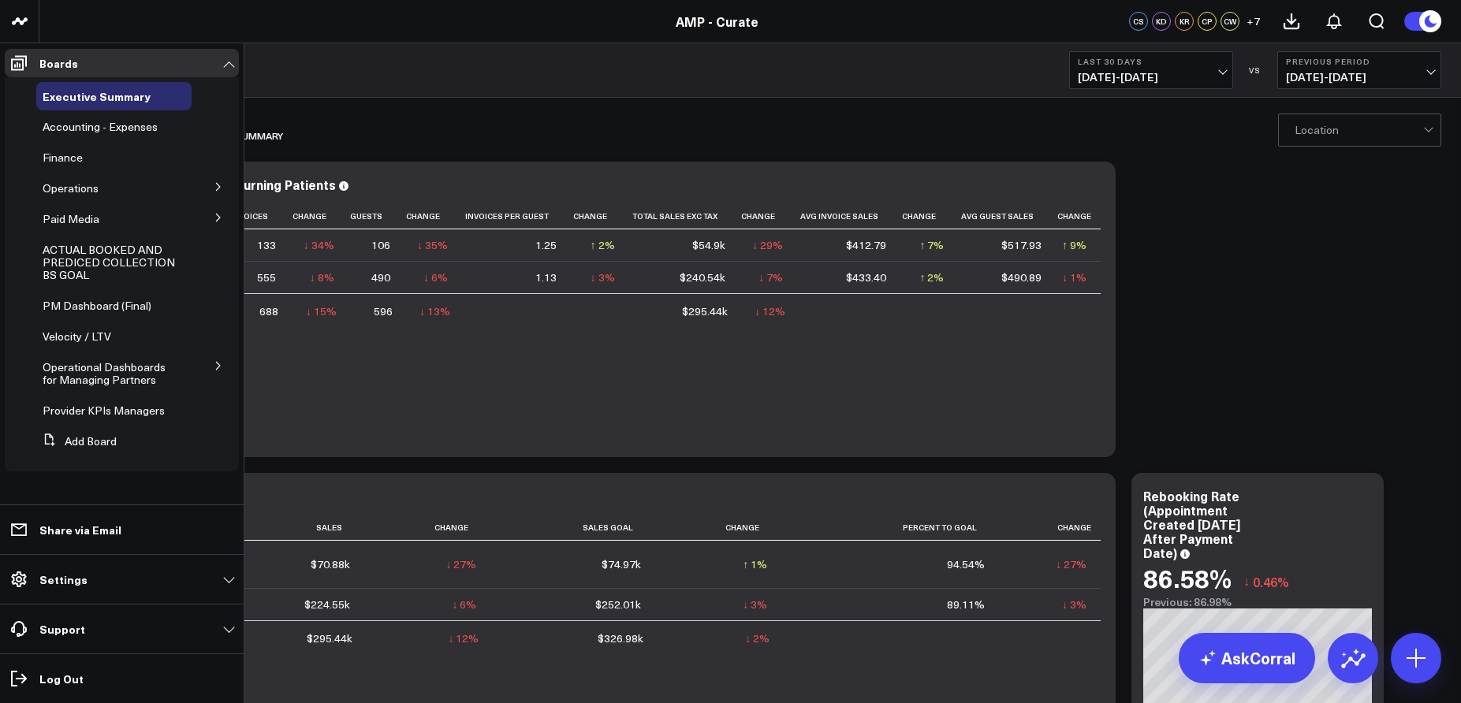
click at [212, 188] on button at bounding box center [218, 186] width 41 height 24
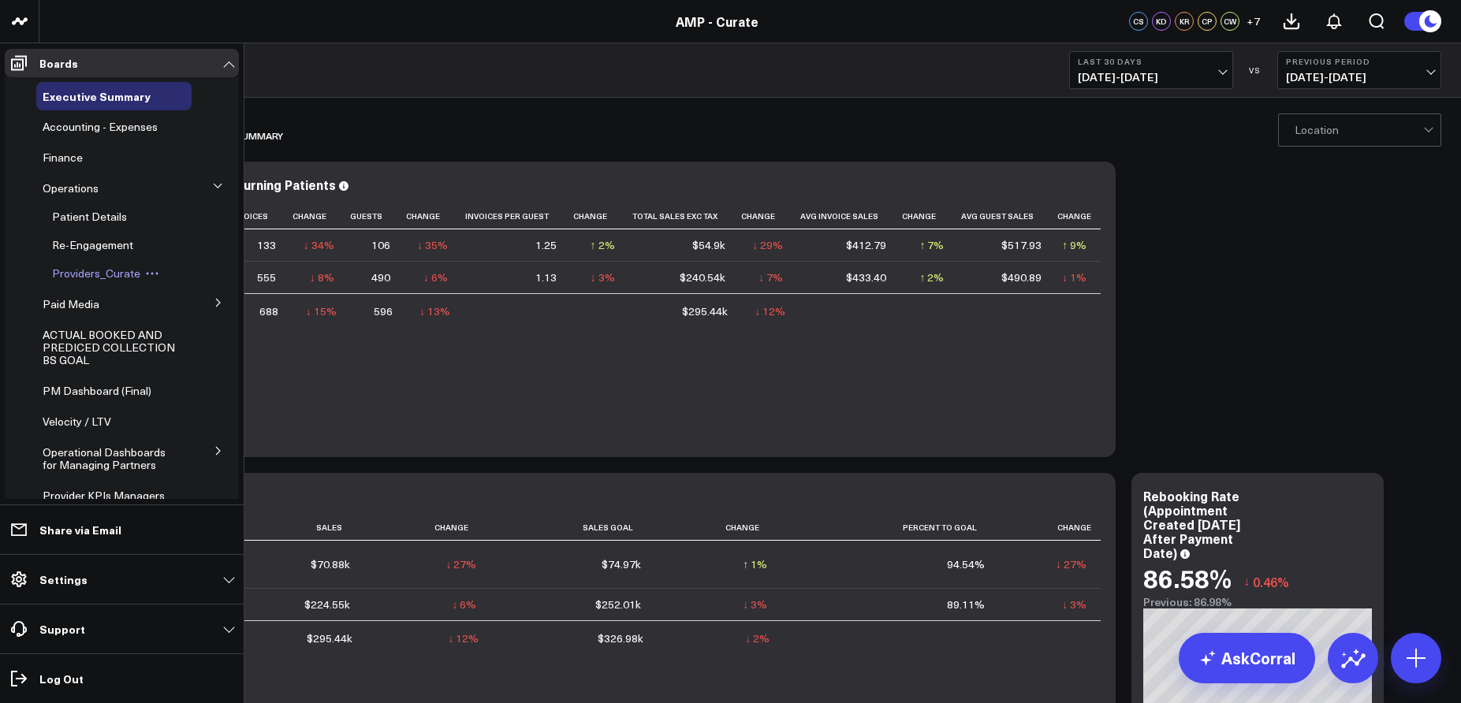
click at [99, 276] on span "Providers_Curate" at bounding box center [96, 273] width 88 height 15
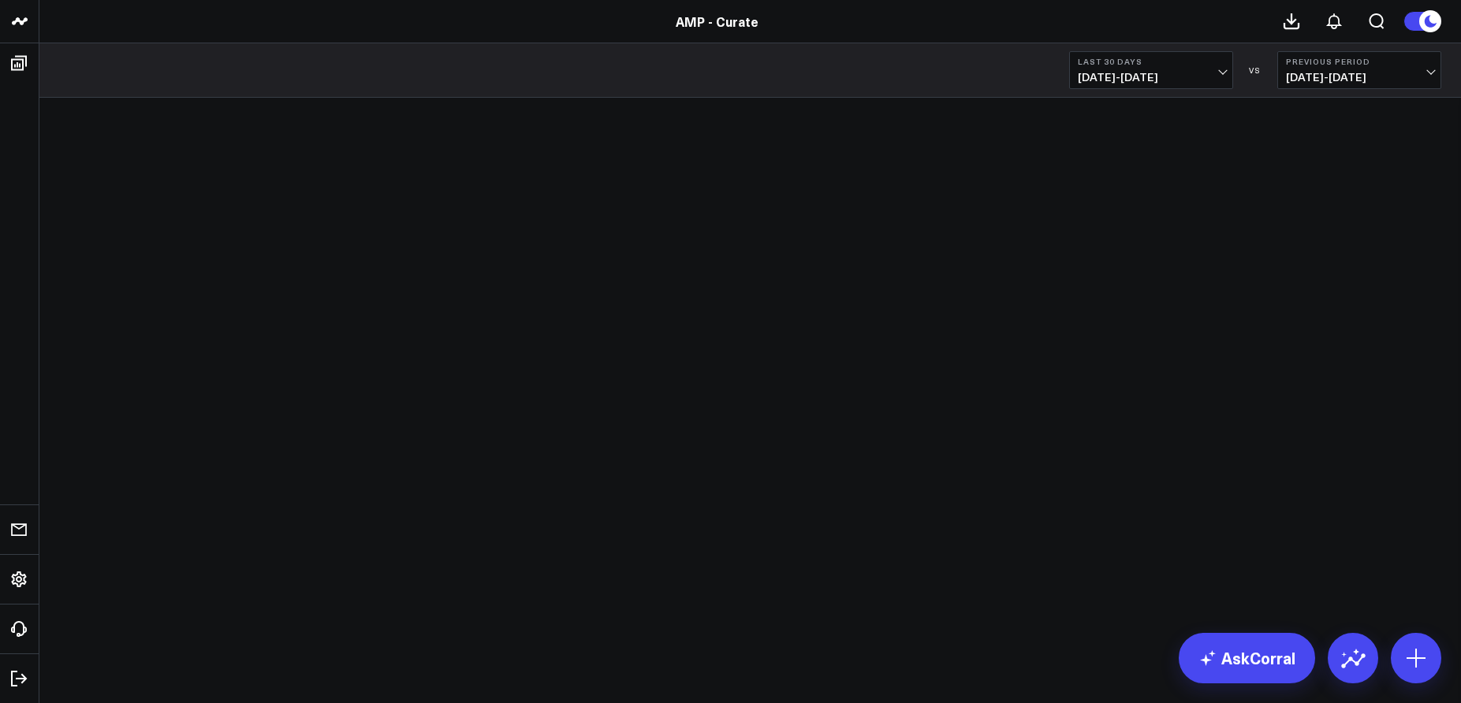
click at [1167, 76] on span "[DATE] - [DATE]" at bounding box center [1150, 77] width 147 height 13
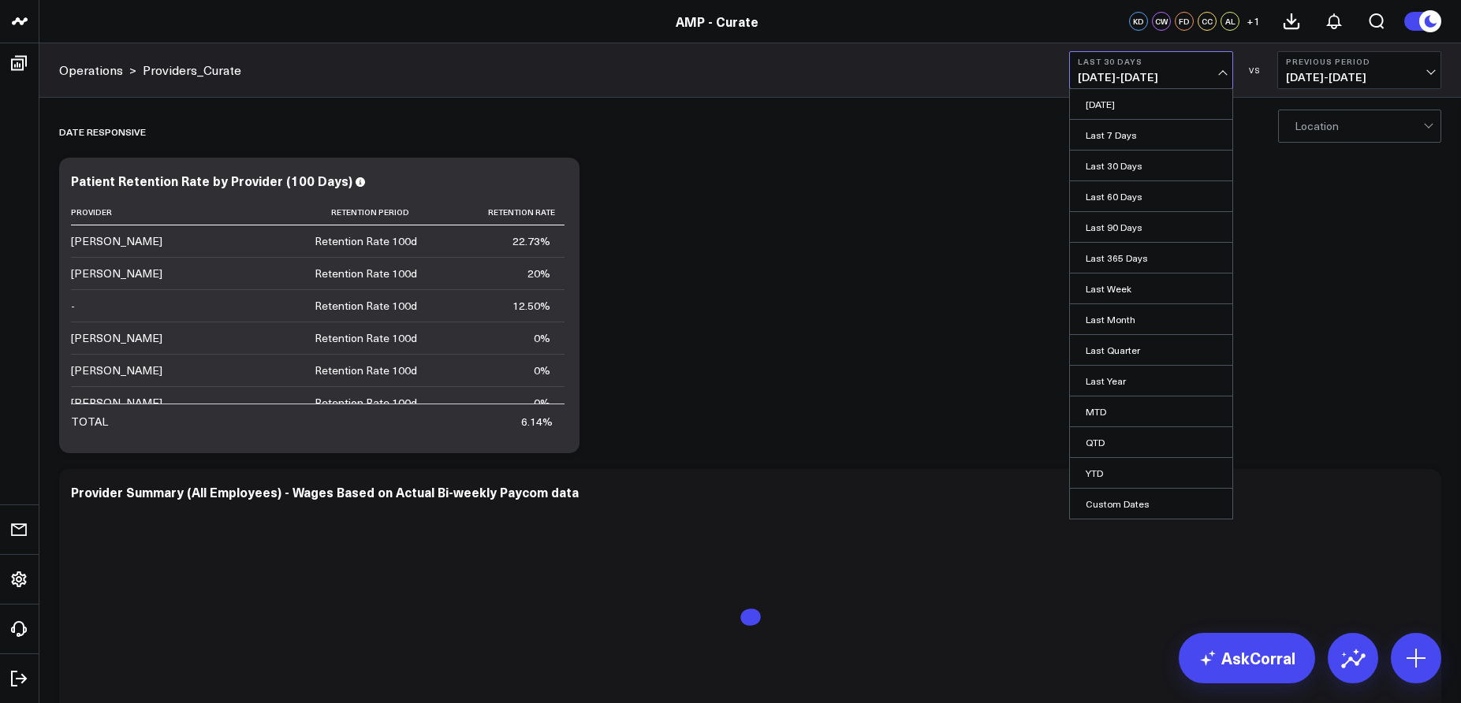
scroll to position [2, 0]
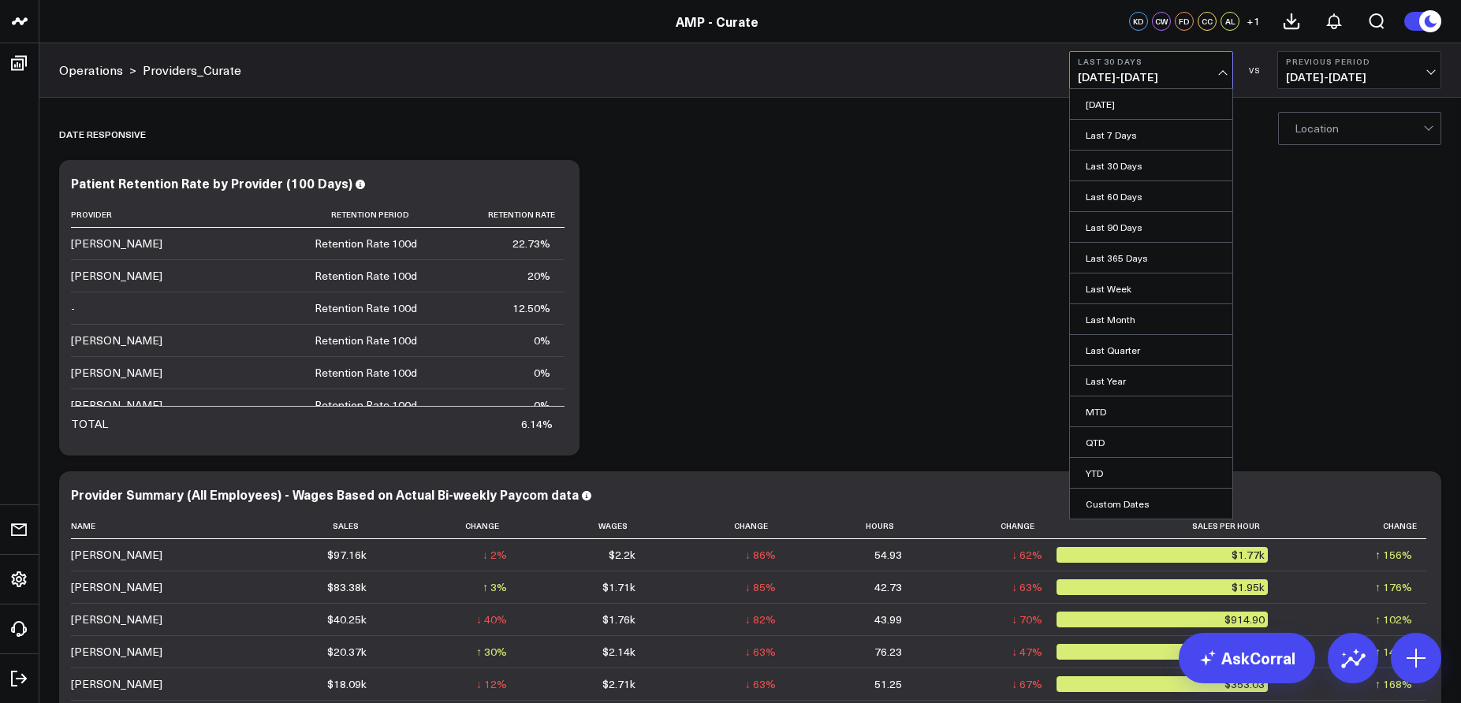
drag, startPoint x: 1115, startPoint y: 263, endPoint x: 1105, endPoint y: 274, distance: 15.1
click at [1115, 263] on link "Last 365 Days" at bounding box center [1151, 258] width 162 height 30
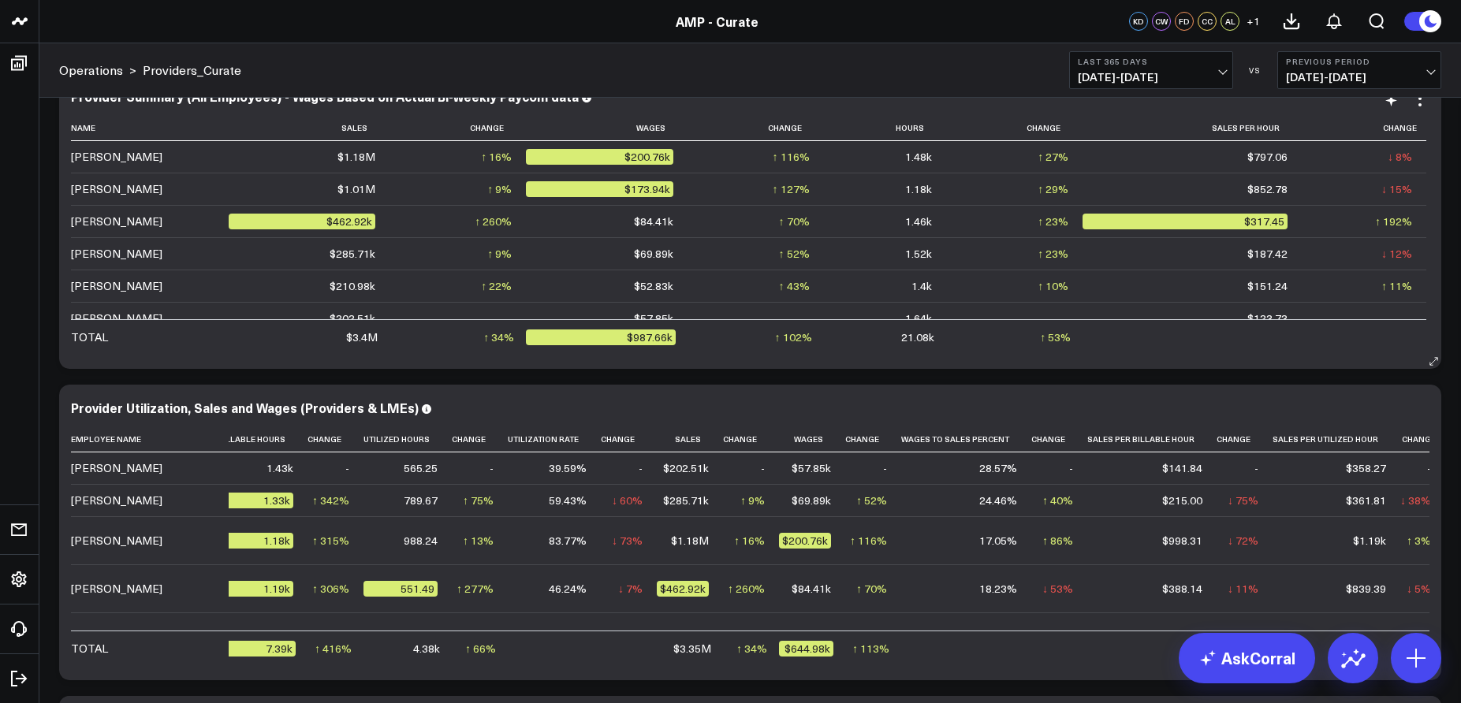
scroll to position [386, 0]
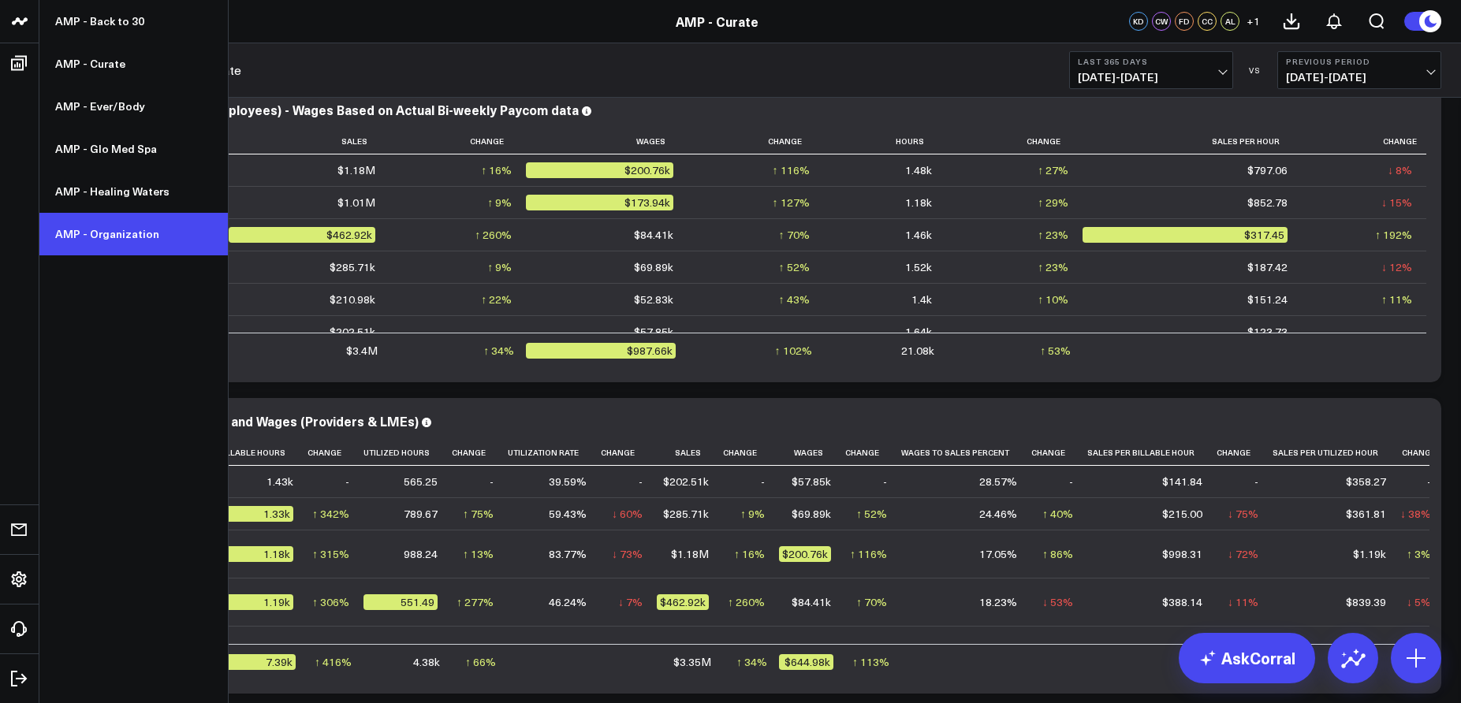
click at [74, 240] on link "AMP - Organization" at bounding box center [133, 234] width 188 height 43
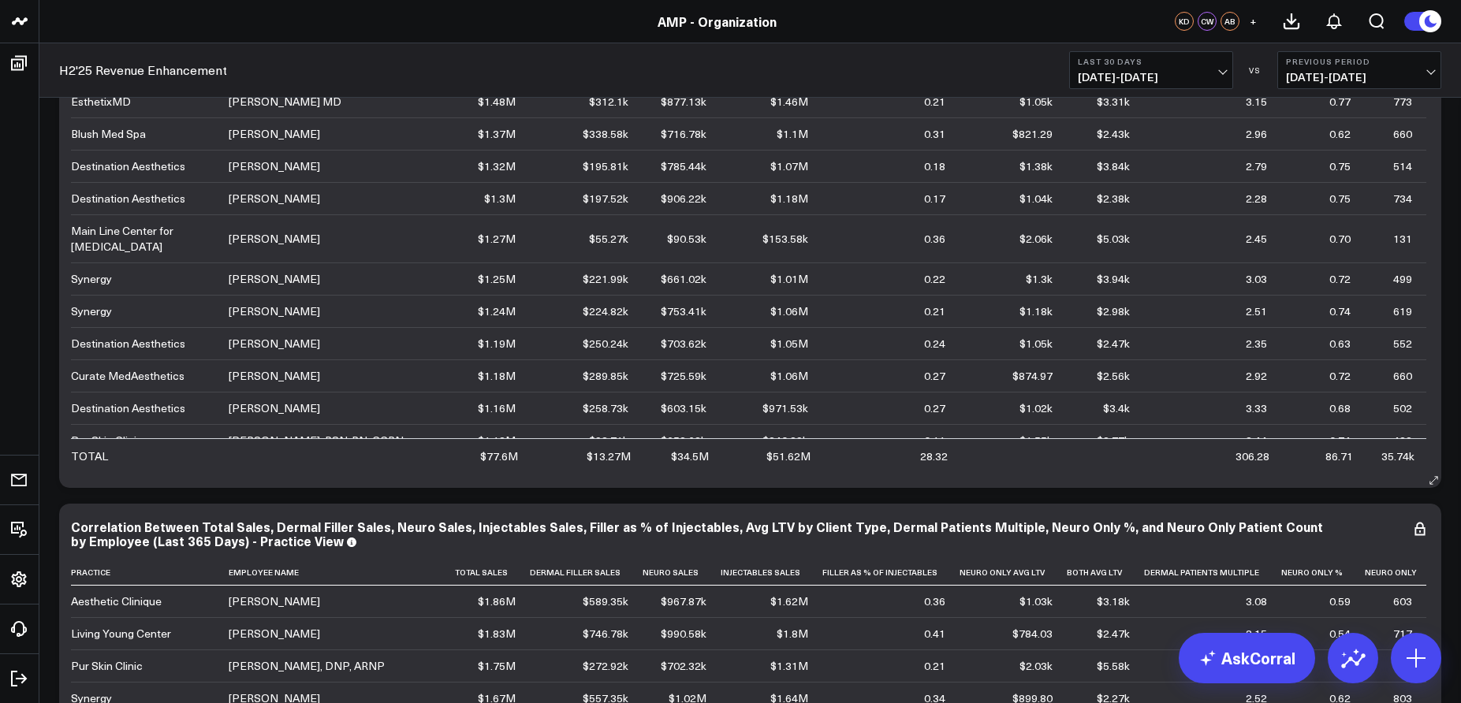
scroll to position [7, 0]
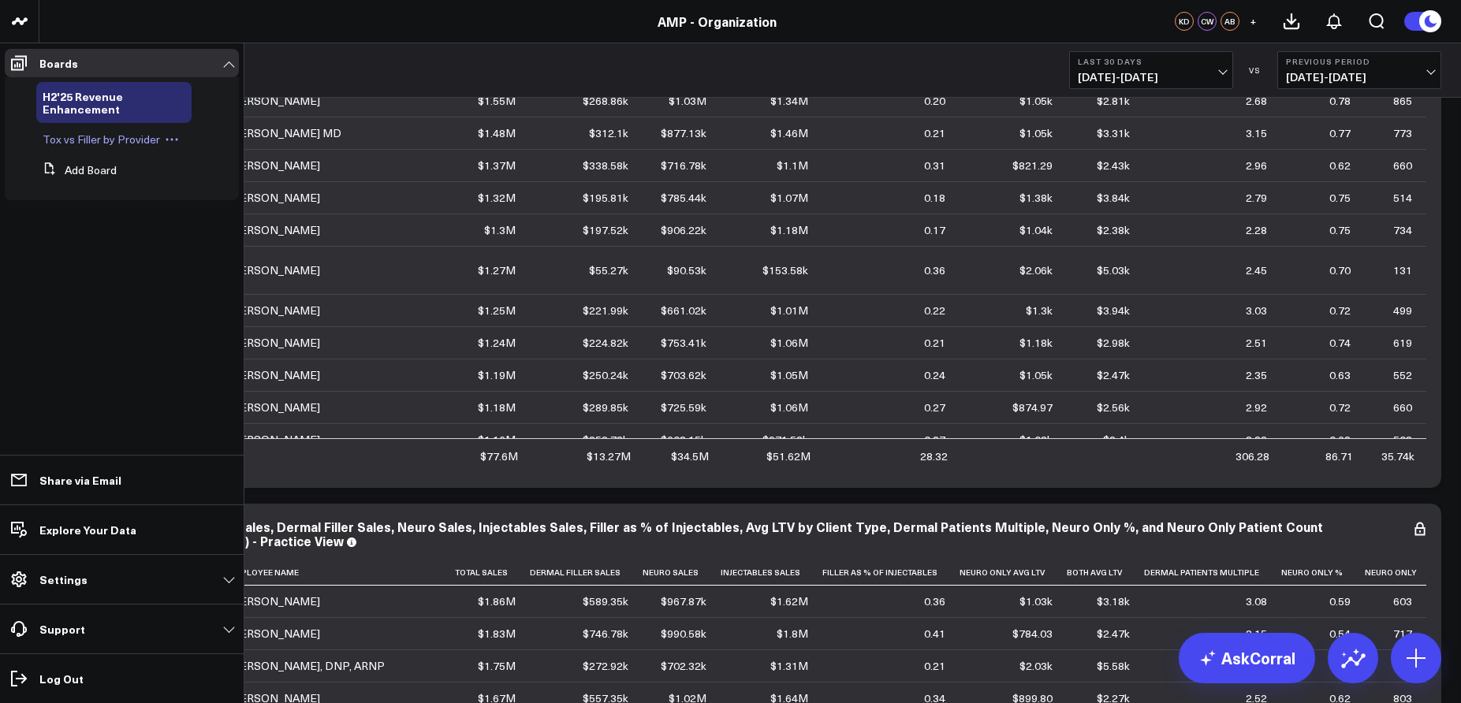
click at [106, 142] on span "Tox vs Filler by Provider" at bounding box center [101, 139] width 117 height 15
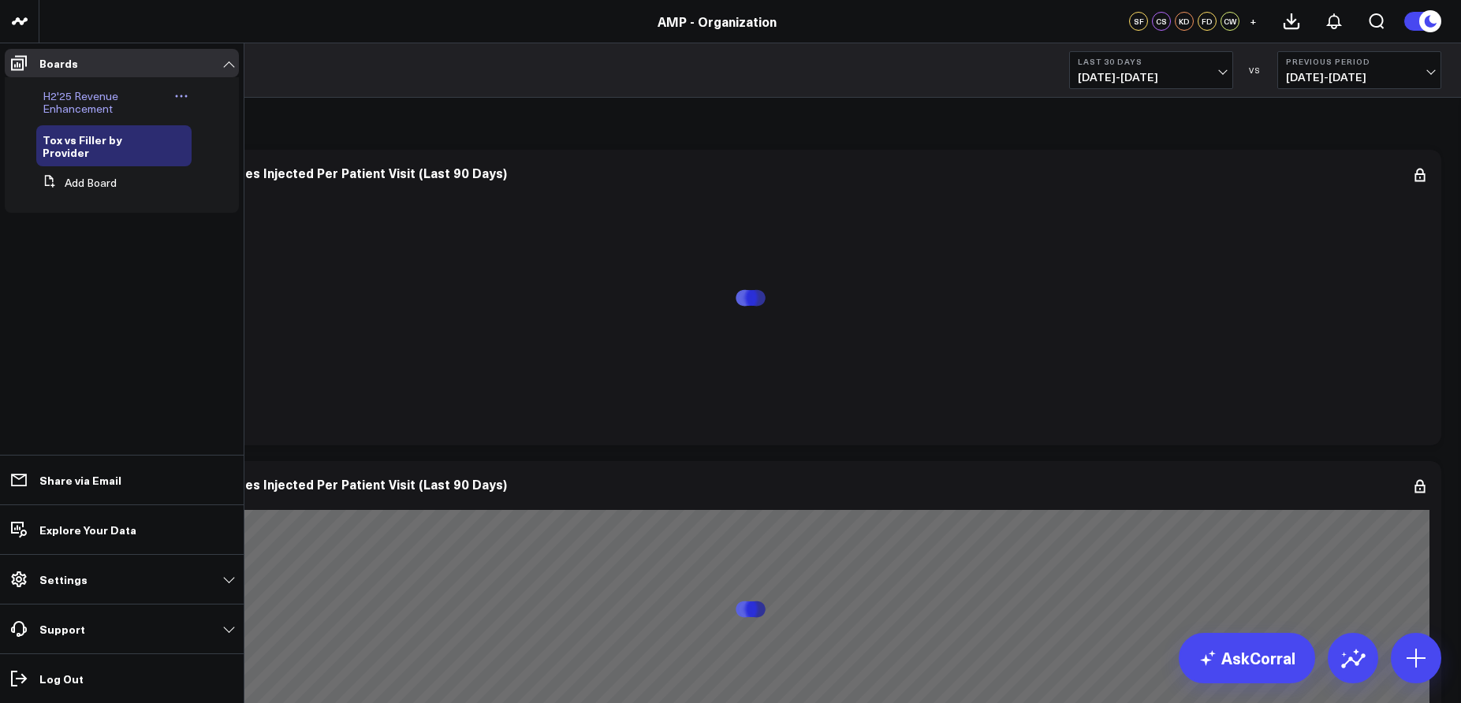
click at [89, 94] on span "H2'25 Revenue Enhancement" at bounding box center [81, 102] width 76 height 28
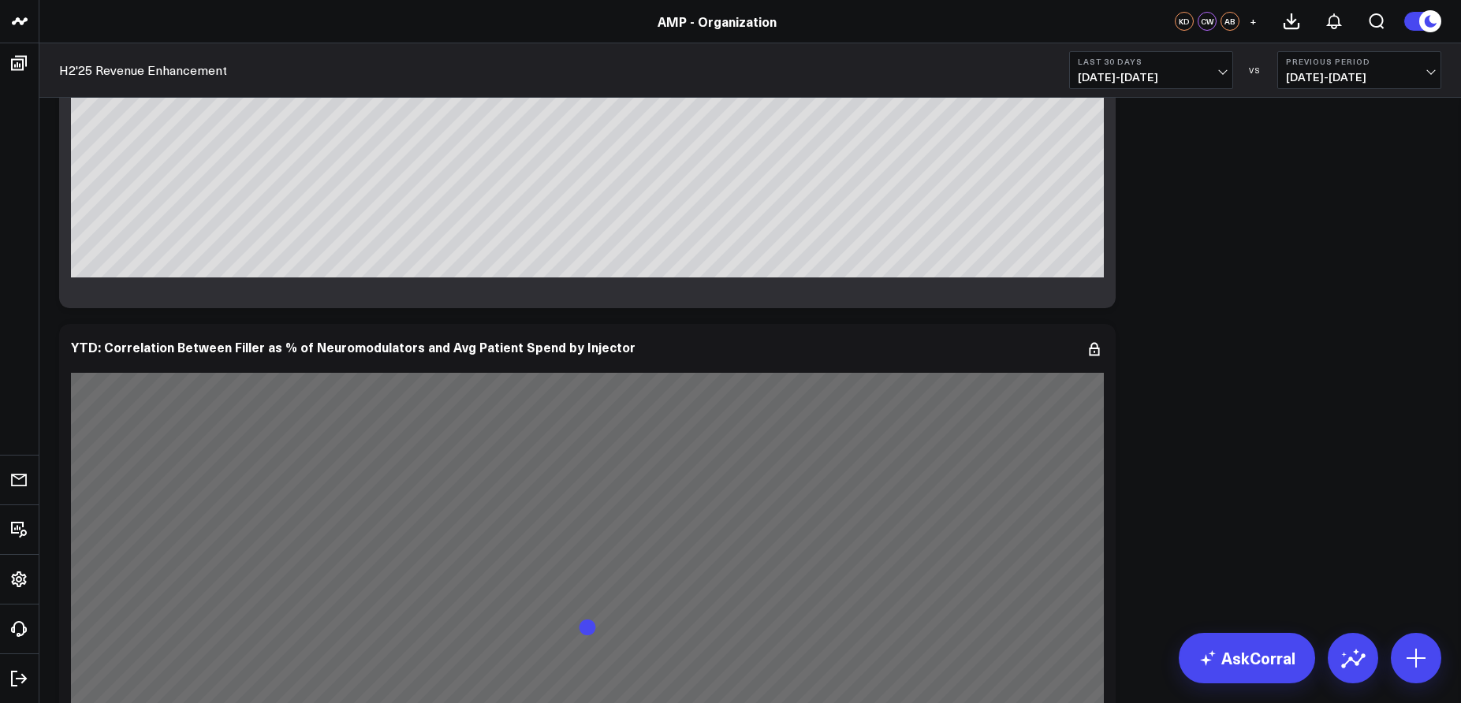
scroll to position [10381, 0]
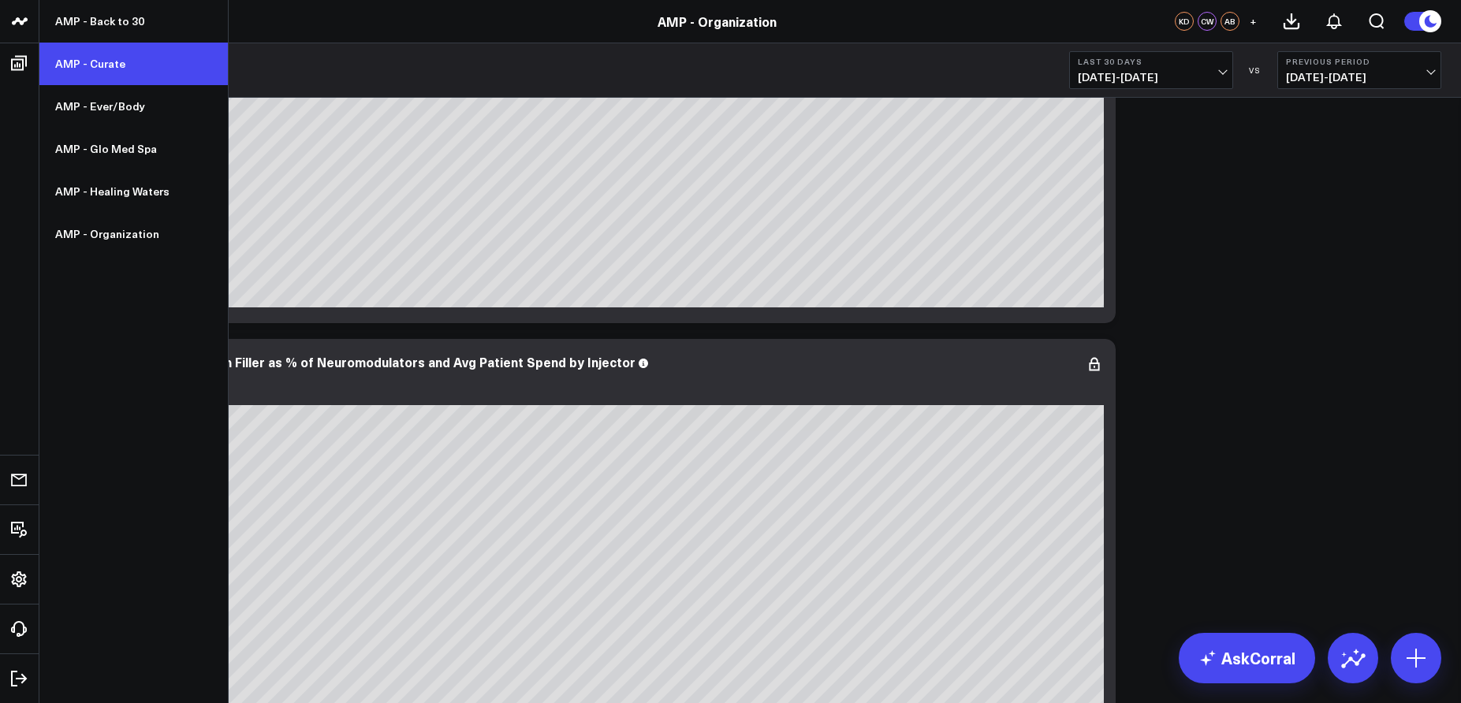
click at [89, 67] on link "AMP - Curate" at bounding box center [133, 64] width 188 height 43
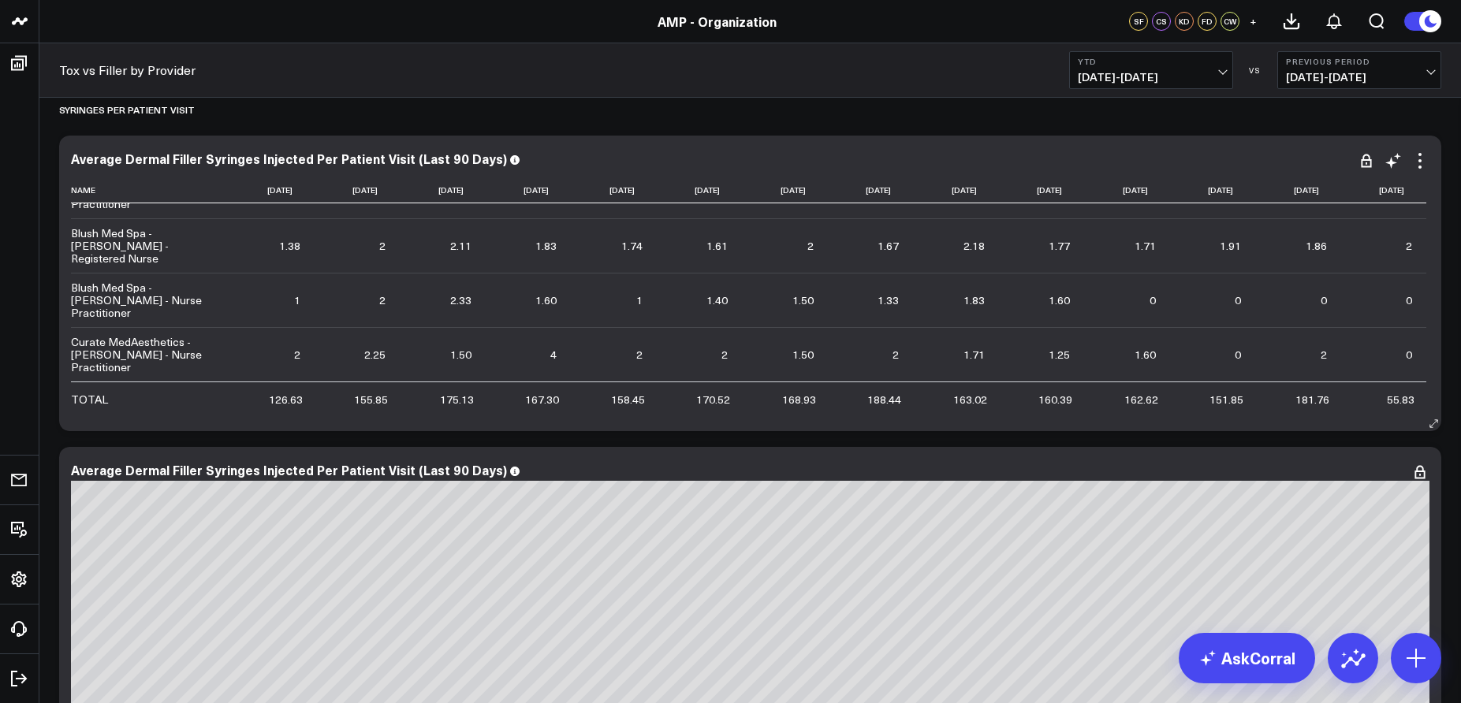
scroll to position [489, 0]
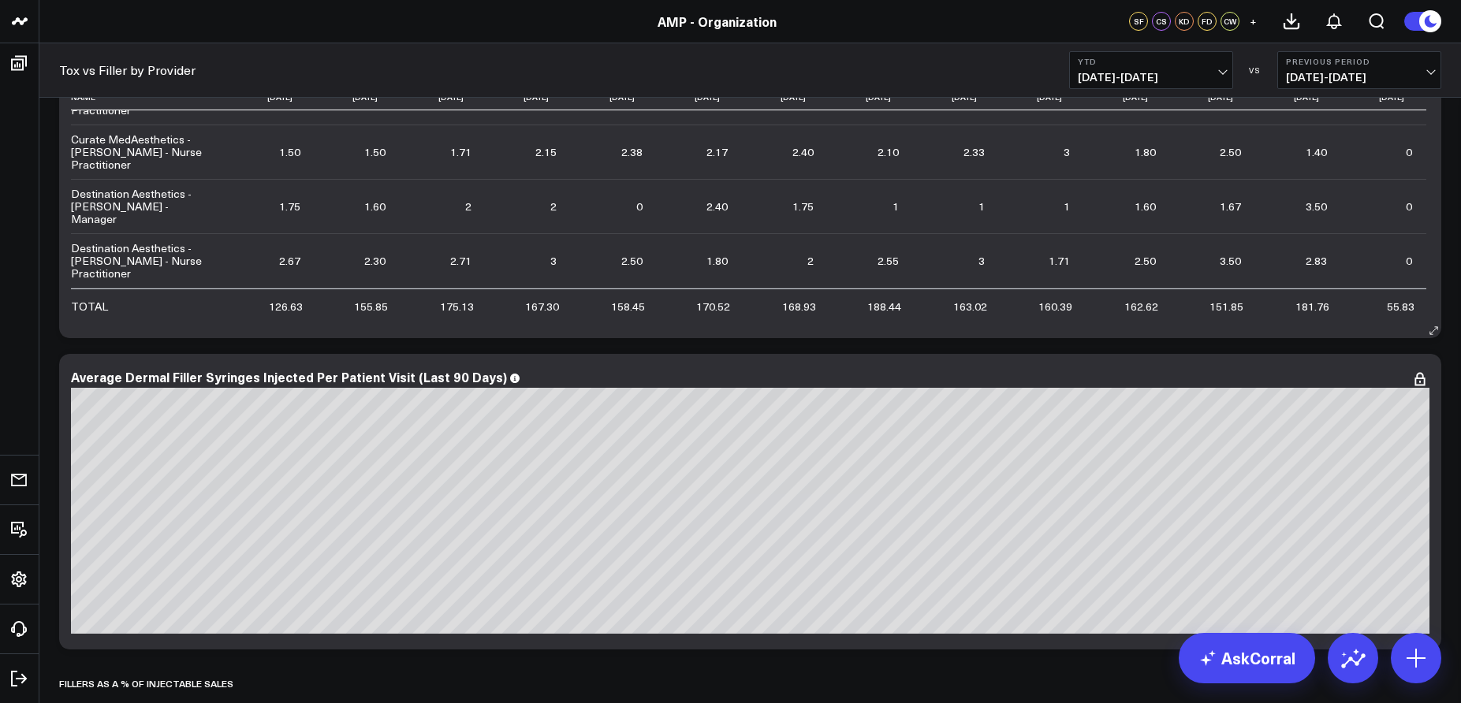
scroll to position [229, 0]
